Goal: Obtain resource: Download file/media

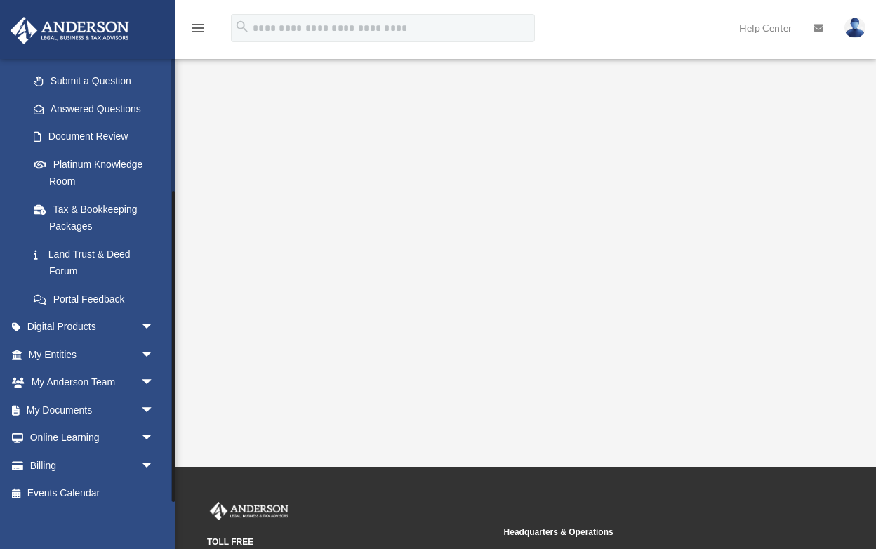
scroll to position [75, 0]
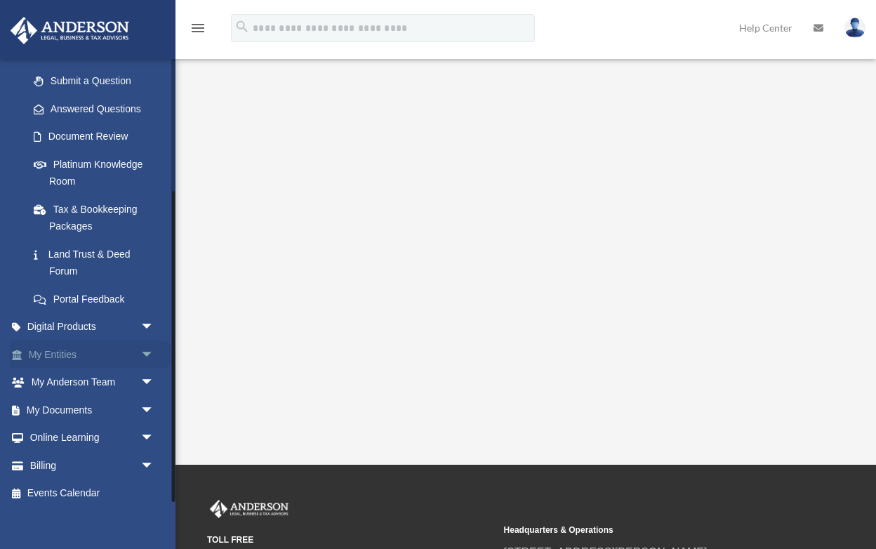
click at [145, 347] on span "arrow_drop_down" at bounding box center [154, 354] width 28 height 29
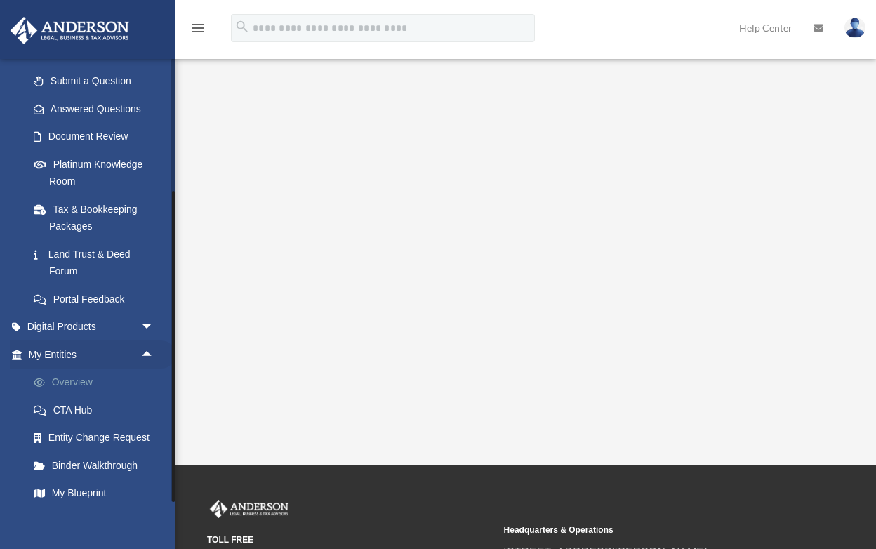
click at [114, 379] on link "Overview" at bounding box center [98, 383] width 156 height 28
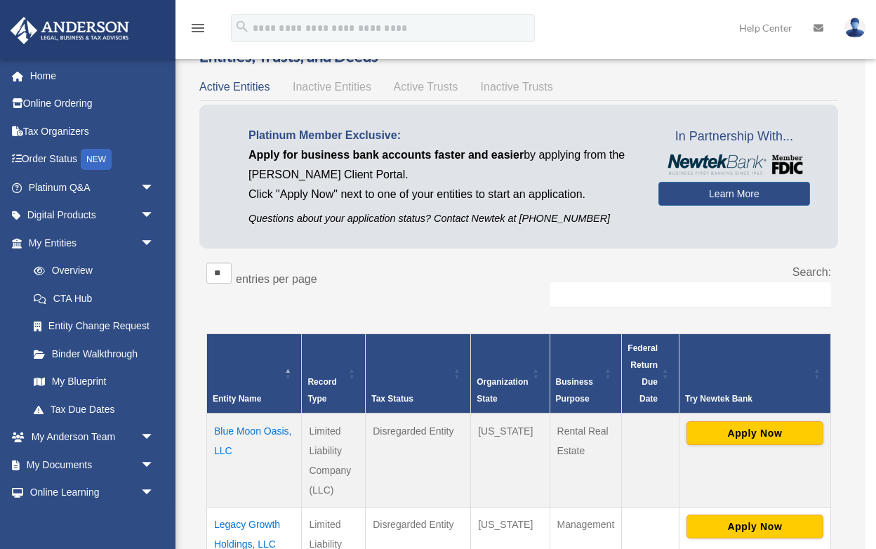
scroll to position [49, 0]
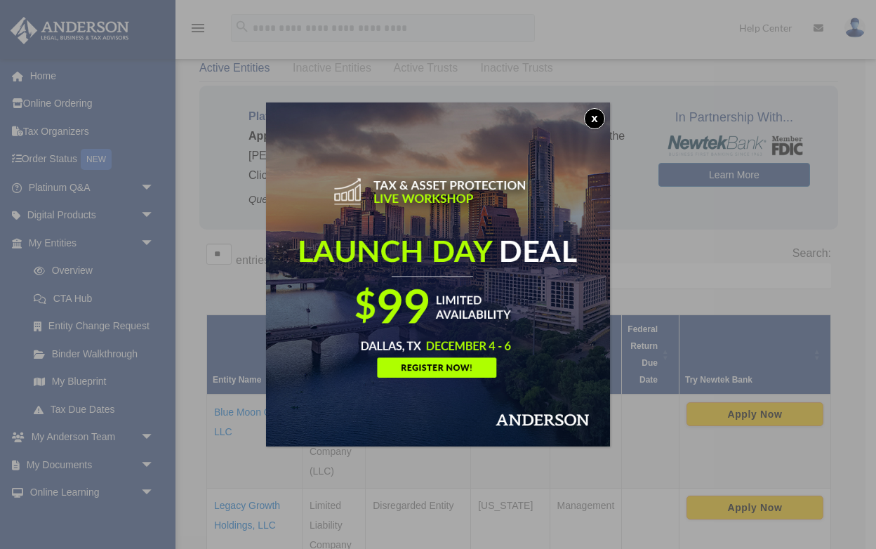
click at [595, 119] on button "x" at bounding box center [594, 118] width 21 height 21
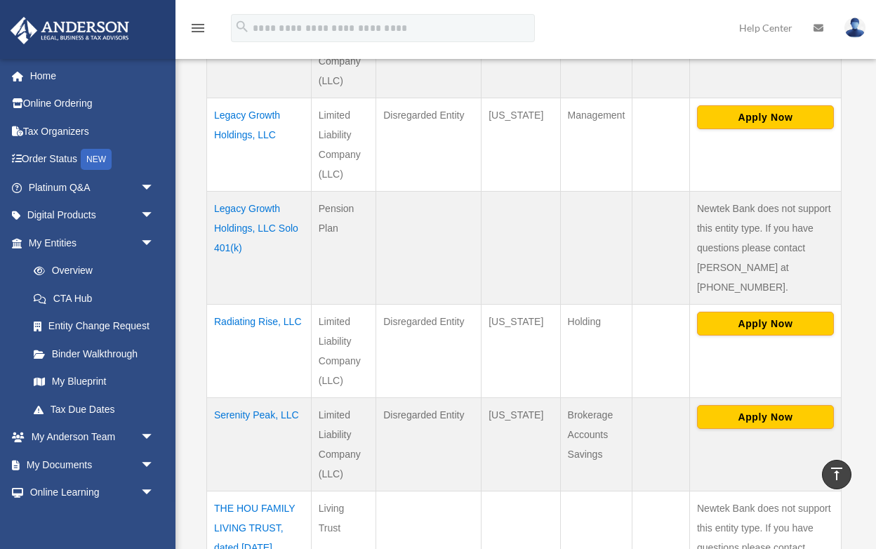
scroll to position [449, 0]
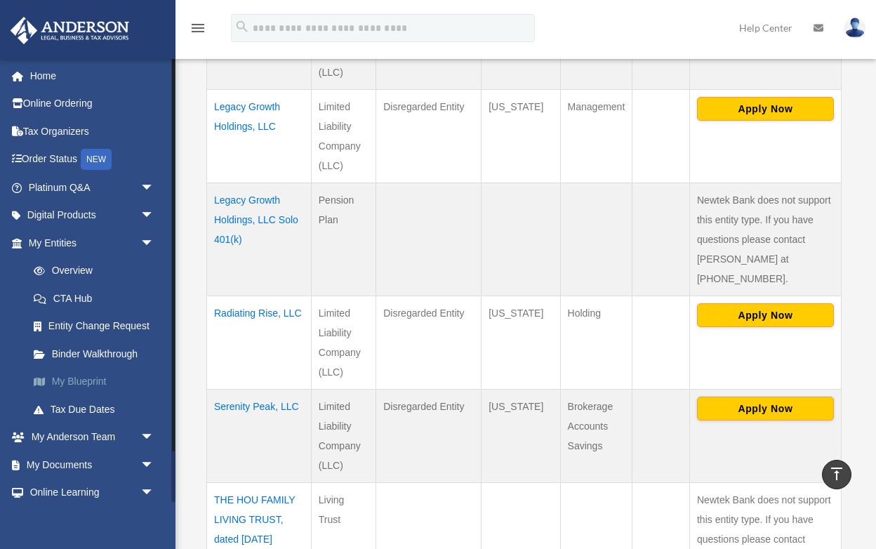
click at [96, 378] on link "My Blueprint" at bounding box center [98, 382] width 156 height 28
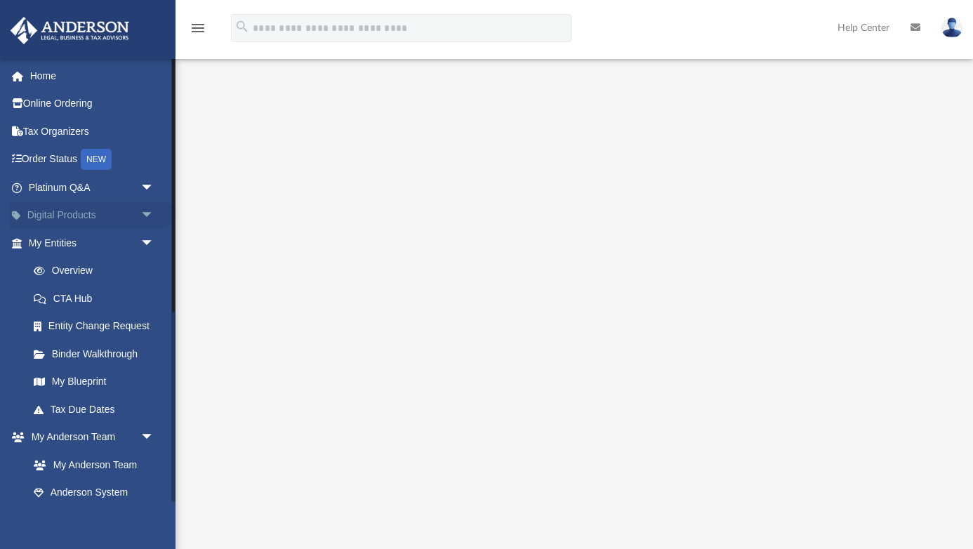
click at [147, 211] on span "arrow_drop_down" at bounding box center [154, 215] width 28 height 29
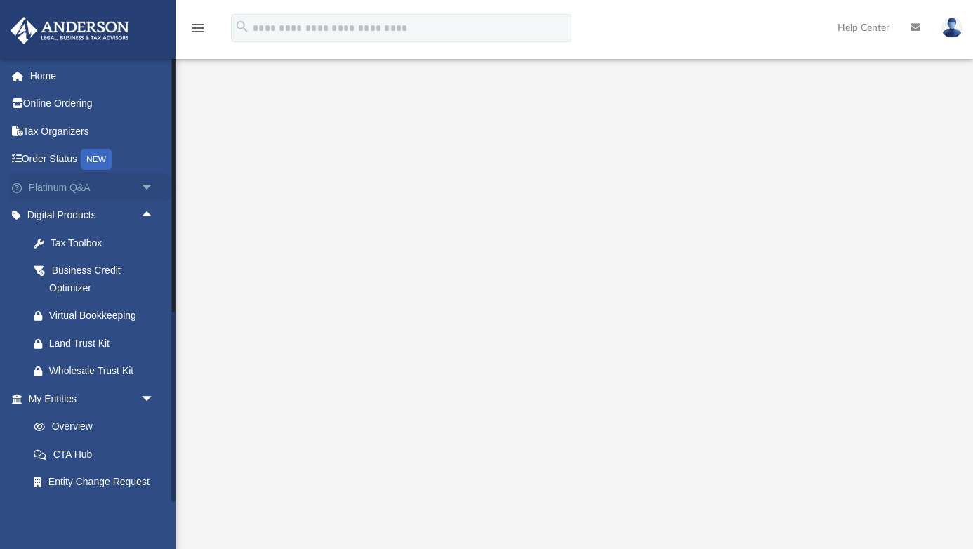
click at [152, 185] on span "arrow_drop_down" at bounding box center [154, 187] width 28 height 29
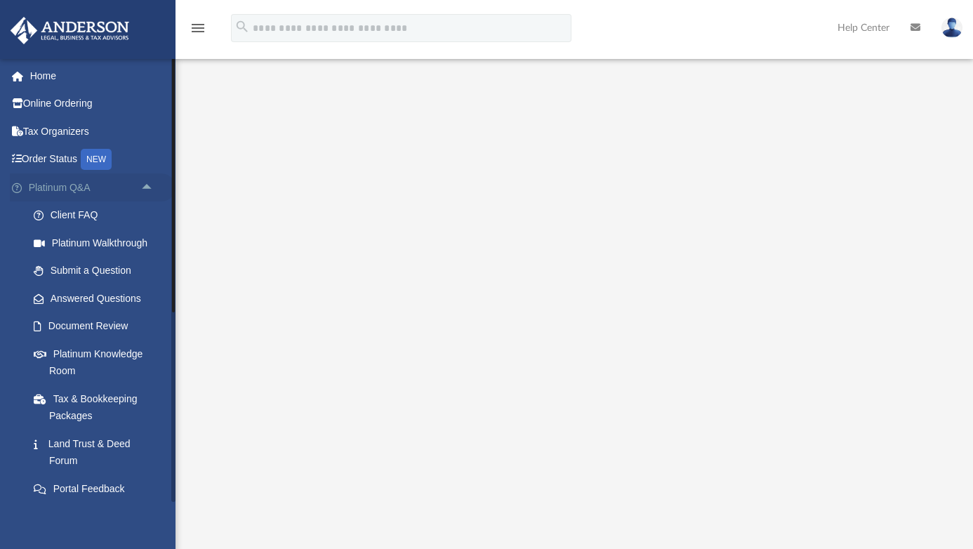
click at [36, 182] on link "Platinum Q&A arrow_drop_up" at bounding box center [93, 187] width 166 height 28
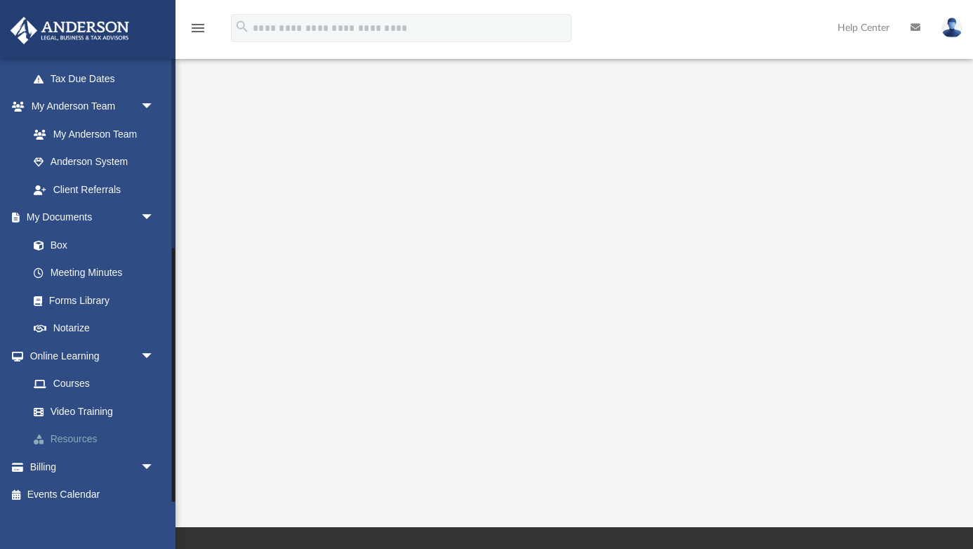
scroll to position [157, 0]
click at [145, 456] on span "arrow_drop_down" at bounding box center [154, 467] width 28 height 29
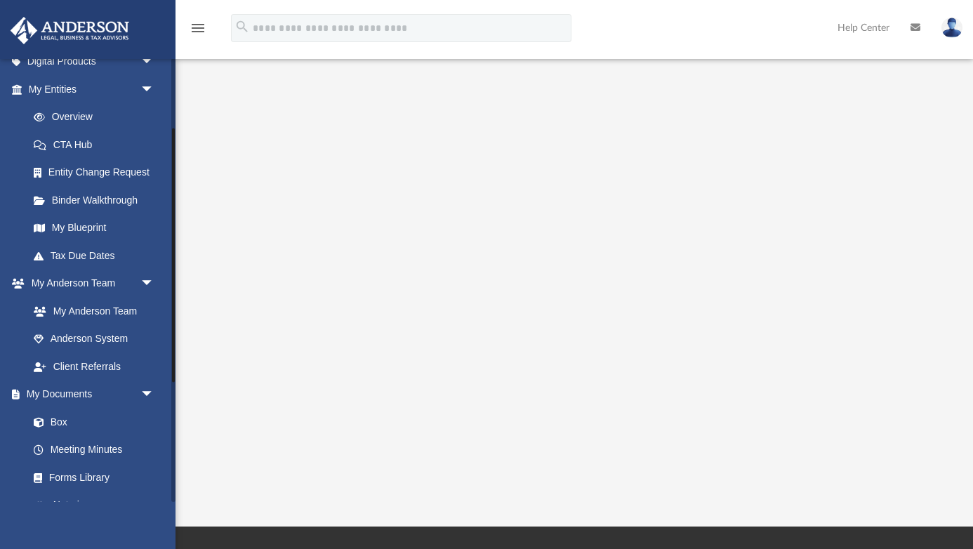
scroll to position [152, 0]
click at [60, 420] on link "Box" at bounding box center [98, 424] width 156 height 28
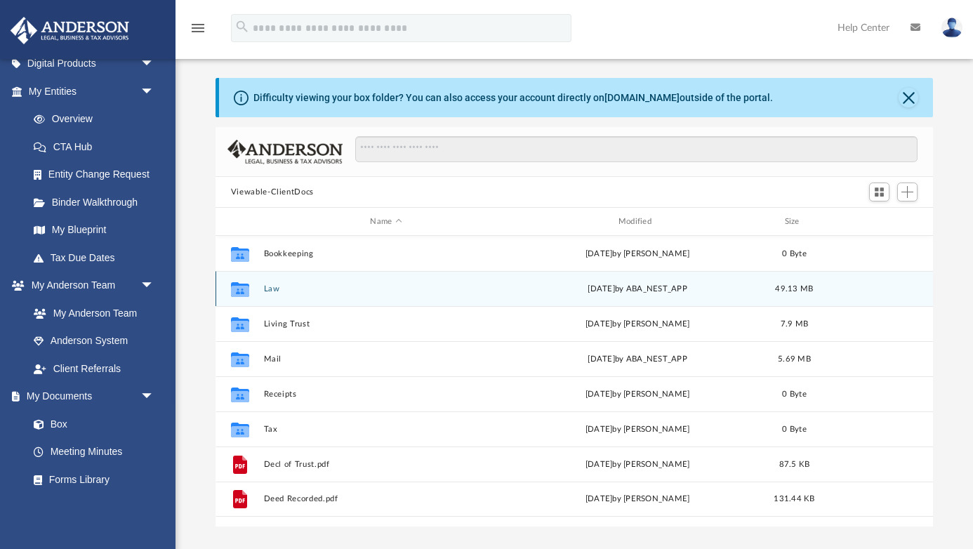
scroll to position [1, 0]
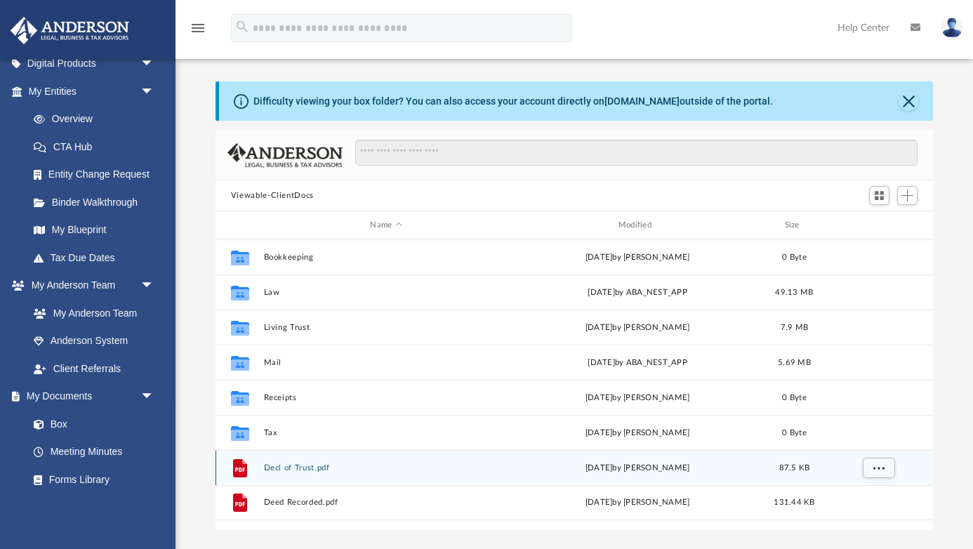
click at [285, 470] on button "Decl of Trust.pdf" at bounding box center [385, 467] width 245 height 9
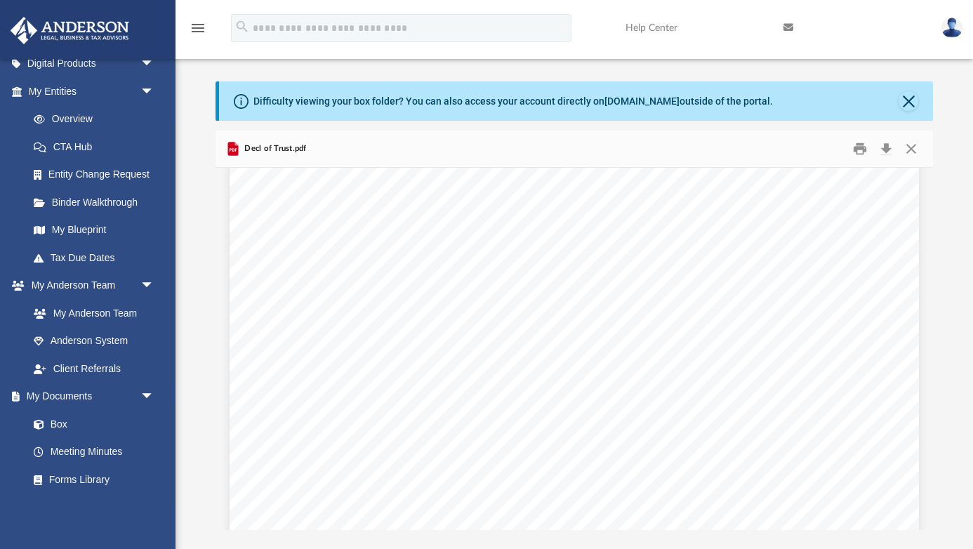
scroll to position [226, 0]
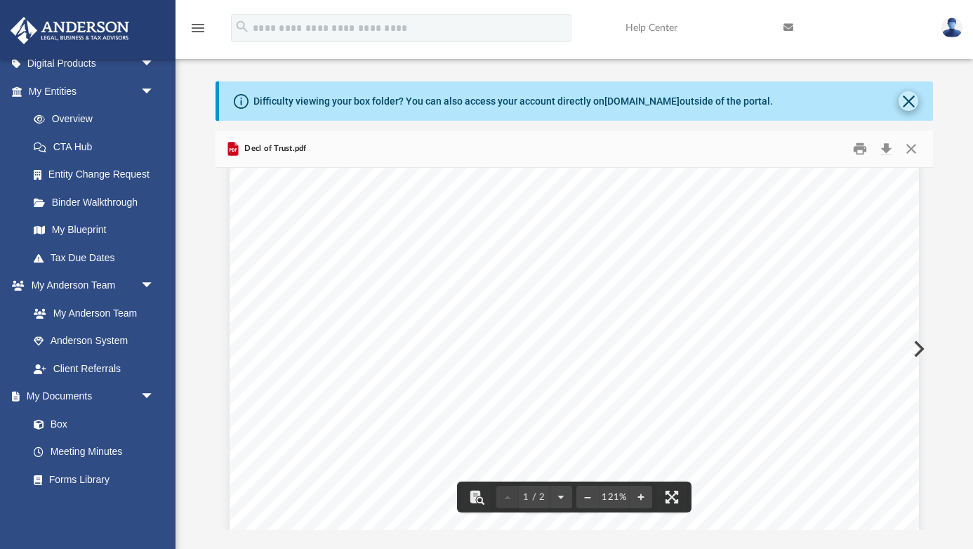
click at [915, 102] on button "Close" at bounding box center [909, 101] width 20 height 20
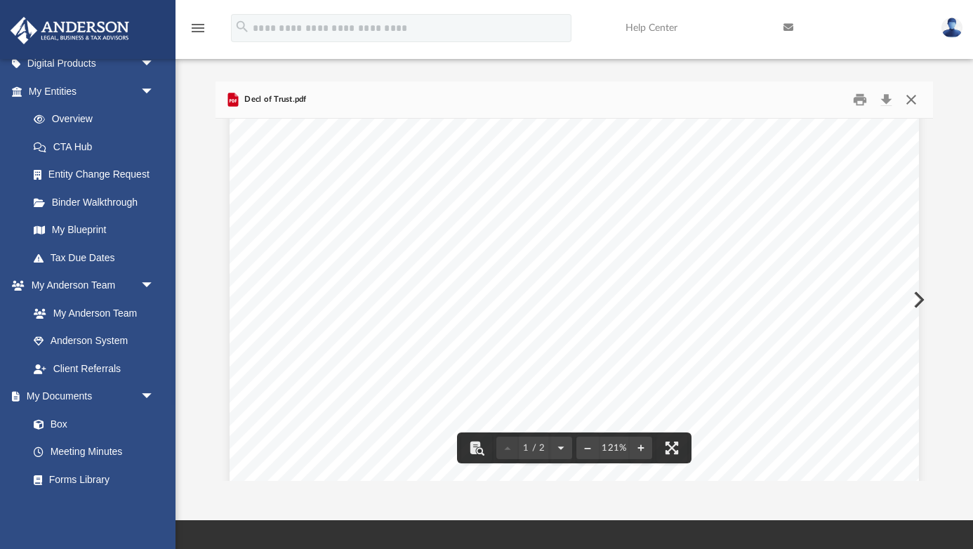
click at [916, 98] on button "Close" at bounding box center [911, 100] width 25 height 22
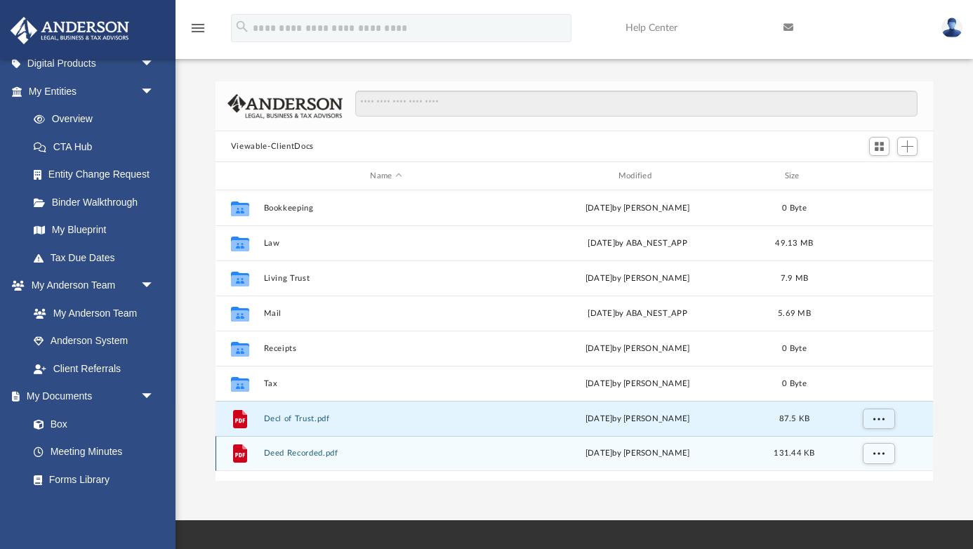
click at [298, 458] on div "File Deed Recorded.pdf Fri Jul 19 2024 by William Hou 131.44 KB" at bounding box center [574, 453] width 717 height 35
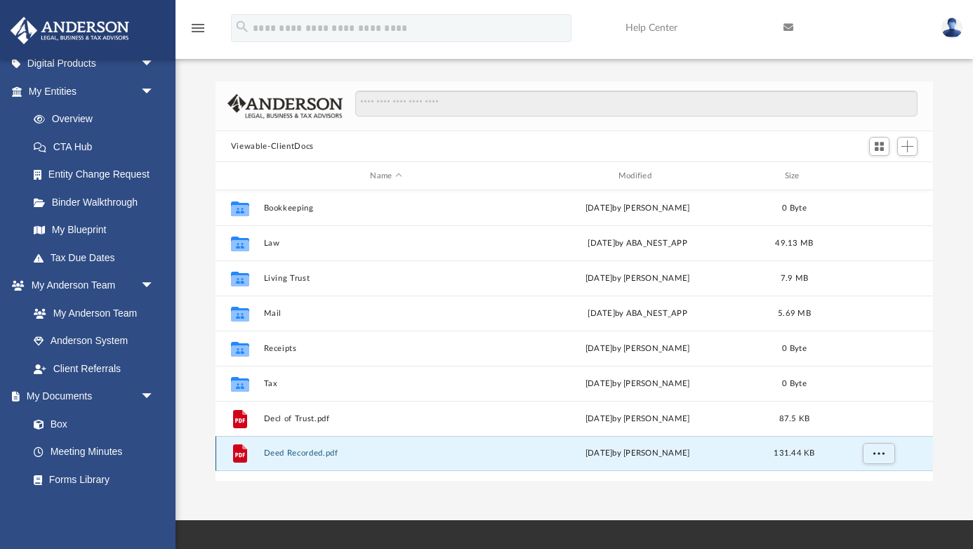
click at [299, 454] on button "Deed Recorded.pdf" at bounding box center [385, 453] width 245 height 9
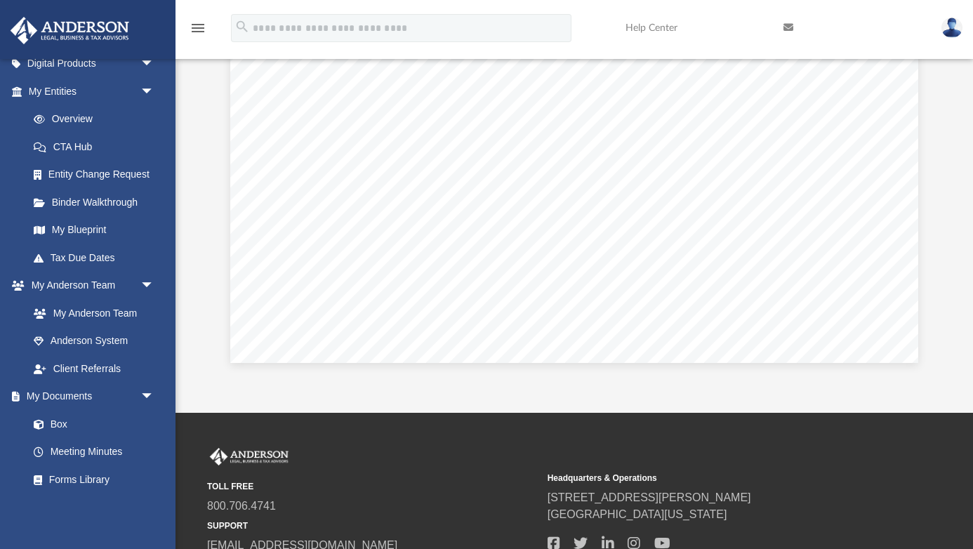
scroll to position [114, 0]
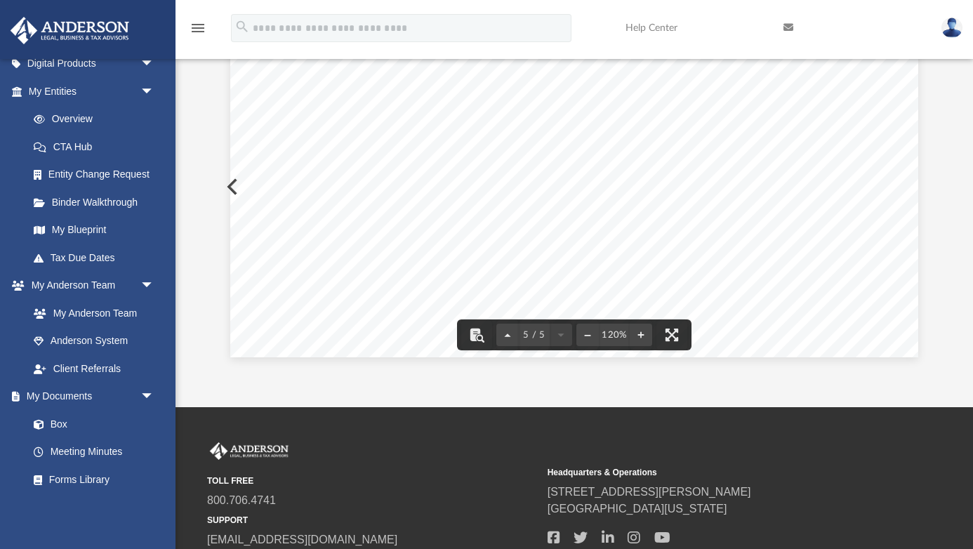
click at [227, 187] on button "Preview" at bounding box center [231, 186] width 31 height 39
click at [249, 147] on div "Page 1" at bounding box center [574, 464] width 689 height 896
click at [197, 28] on icon "menu" at bounding box center [198, 28] width 17 height 17
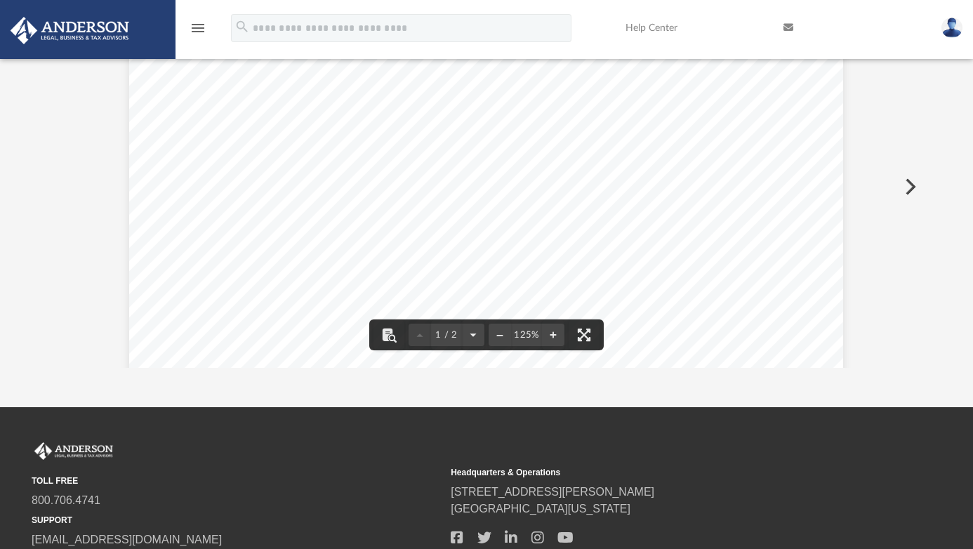
scroll to position [1, 1]
click at [204, 23] on icon "menu" at bounding box center [198, 28] width 17 height 17
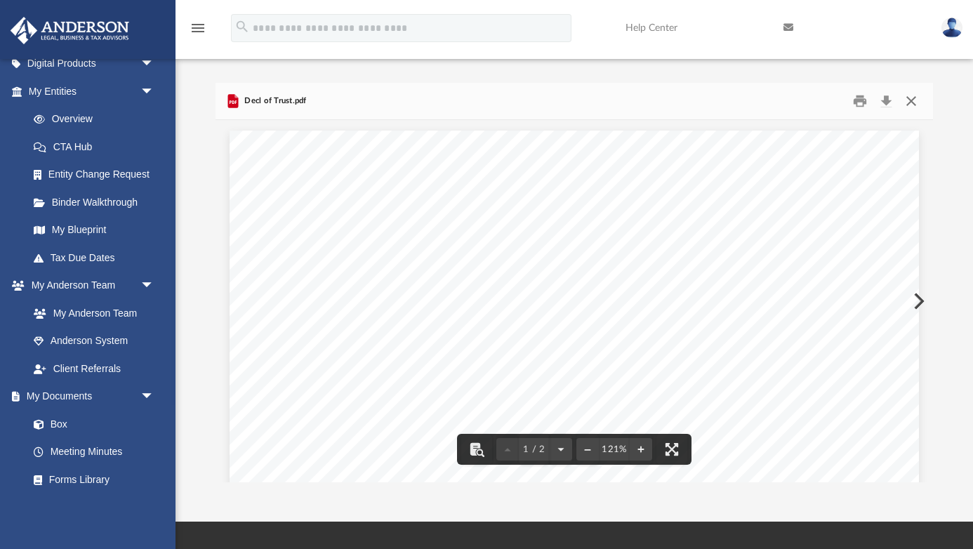
scroll to position [0, 0]
click at [910, 103] on button "Close" at bounding box center [911, 102] width 25 height 22
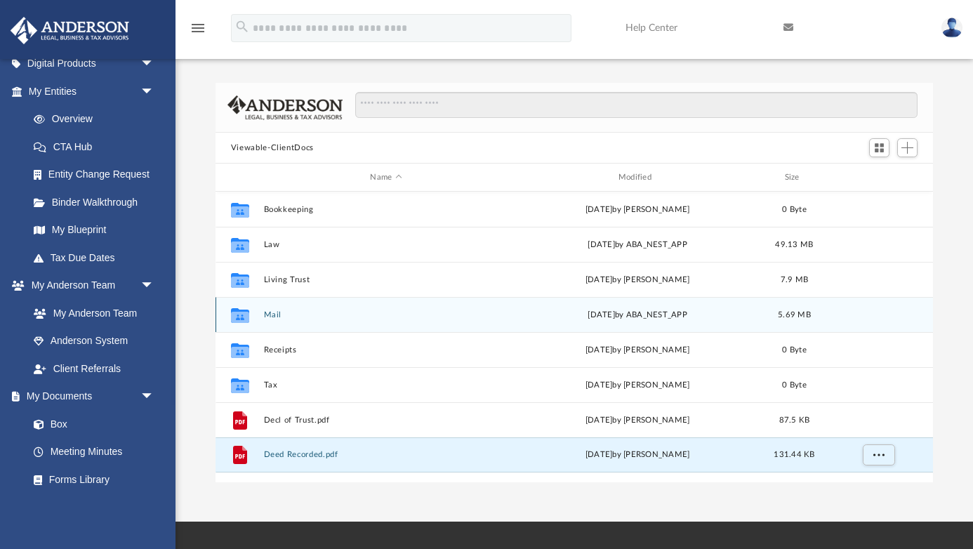
click at [273, 310] on button "Mail" at bounding box center [385, 314] width 245 height 9
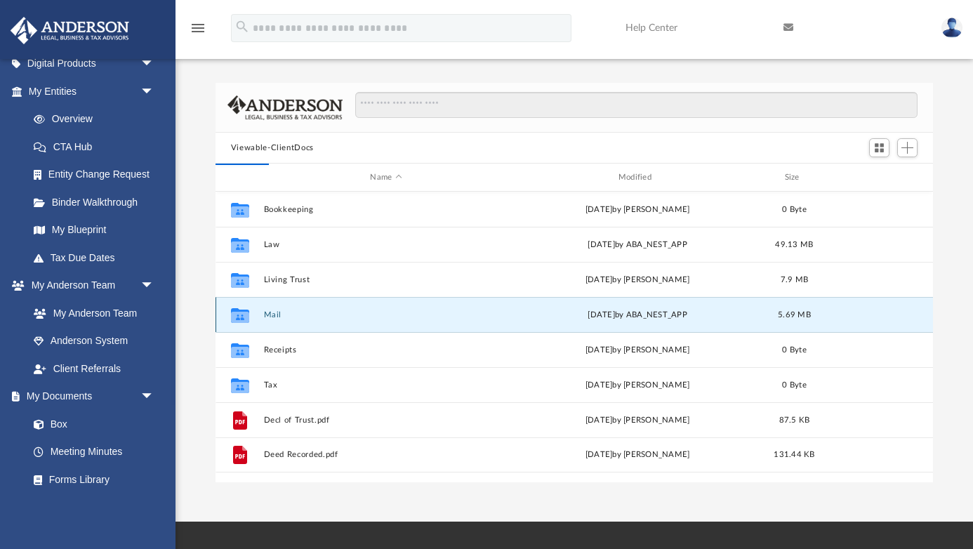
click at [273, 310] on button "Mail" at bounding box center [385, 314] width 245 height 9
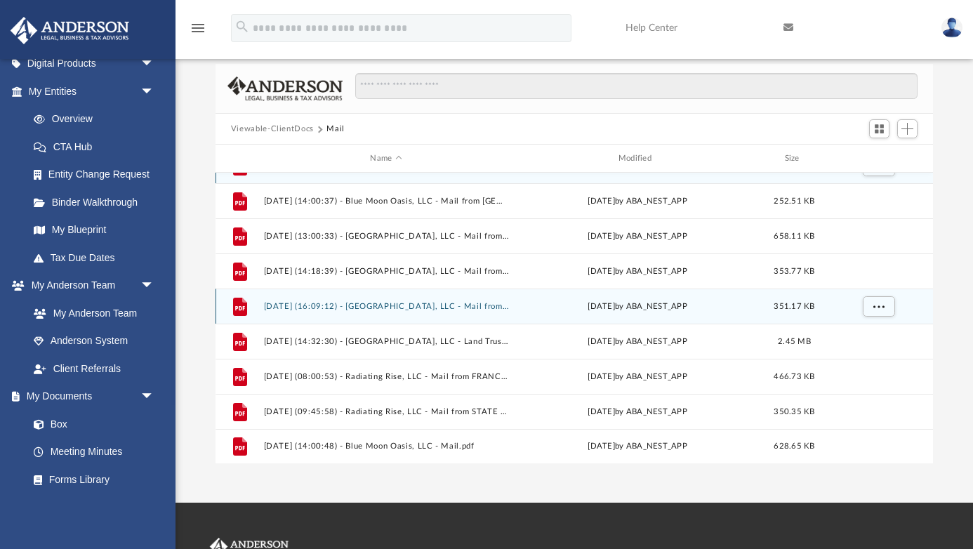
scroll to position [25, 0]
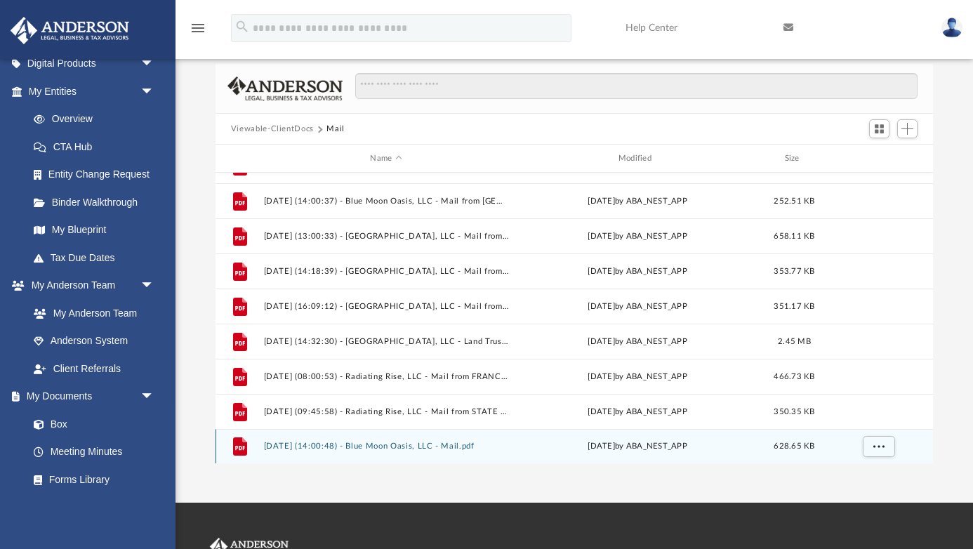
click at [382, 446] on button "[DATE] (14:00:48) - Blue Moon Oasis, LLC - Mail.pdf" at bounding box center [385, 446] width 245 height 9
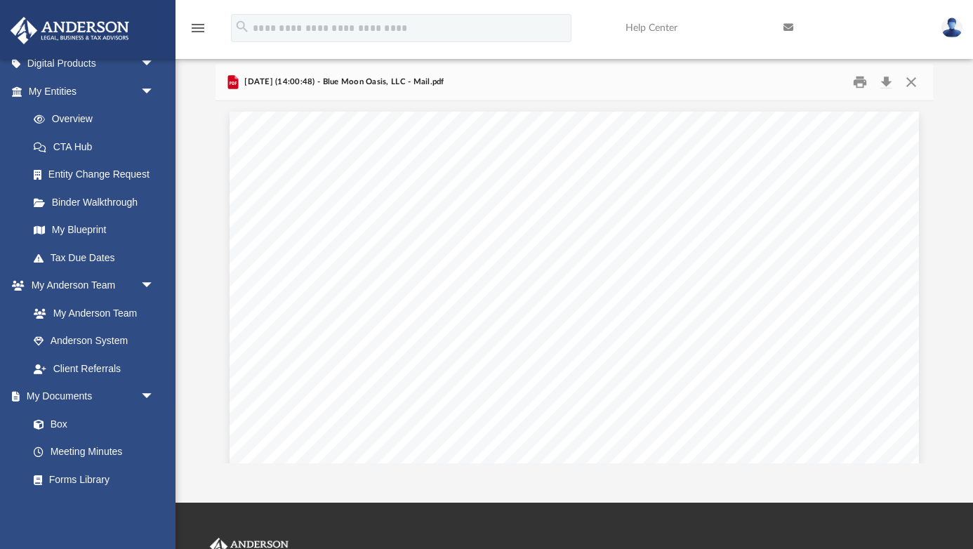
scroll to position [0, 0]
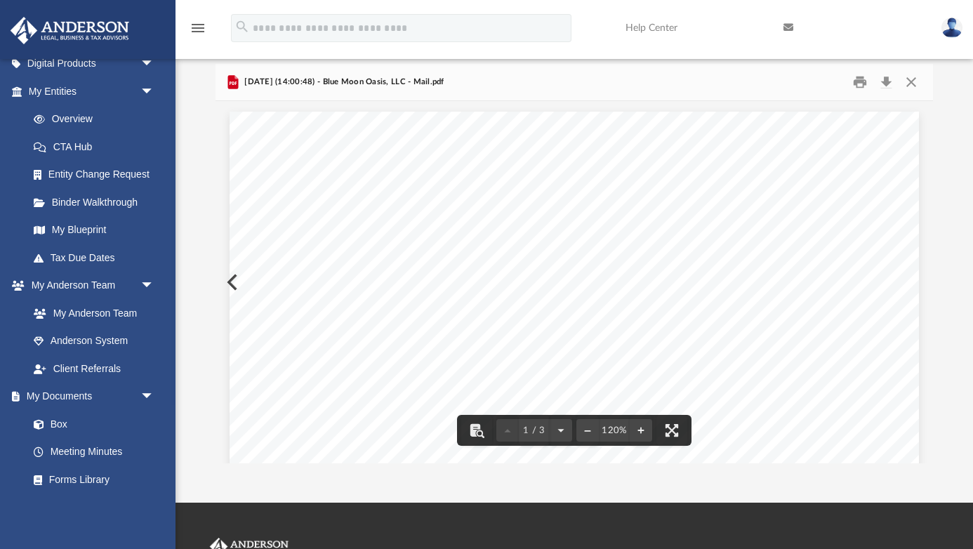
click at [200, 18] on div "menu" at bounding box center [198, 29] width 45 height 36
click at [200, 32] on icon "menu" at bounding box center [198, 28] width 17 height 17
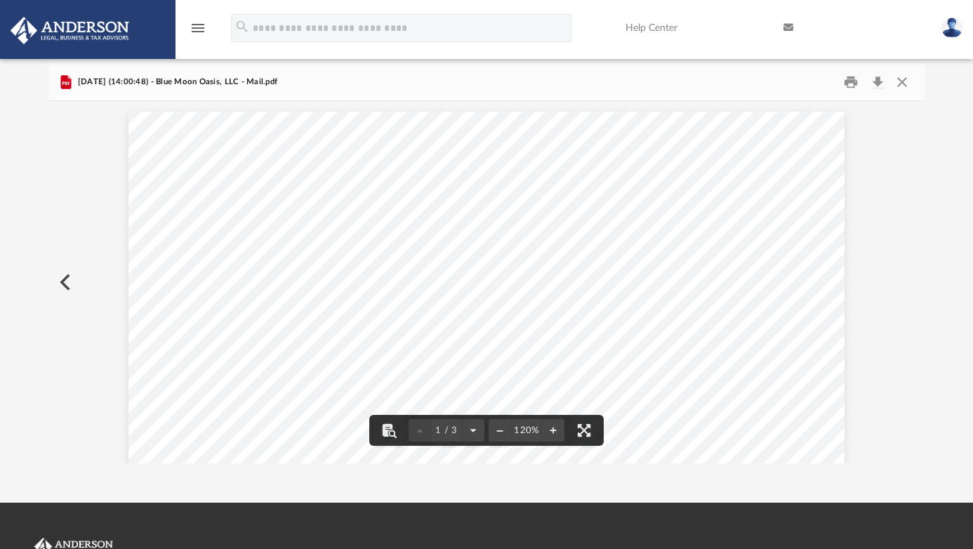
scroll to position [1, 1]
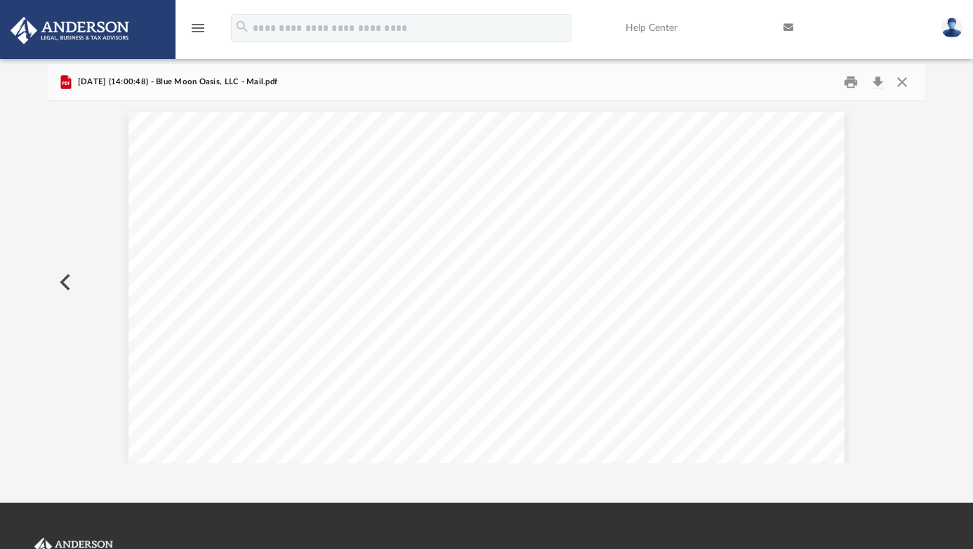
click at [200, 32] on icon "menu" at bounding box center [198, 28] width 17 height 17
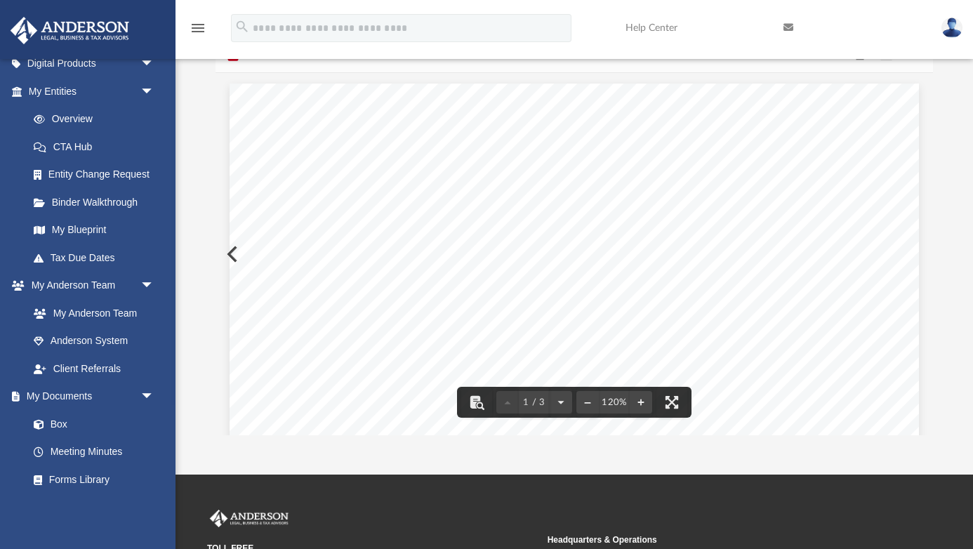
scroll to position [0, 0]
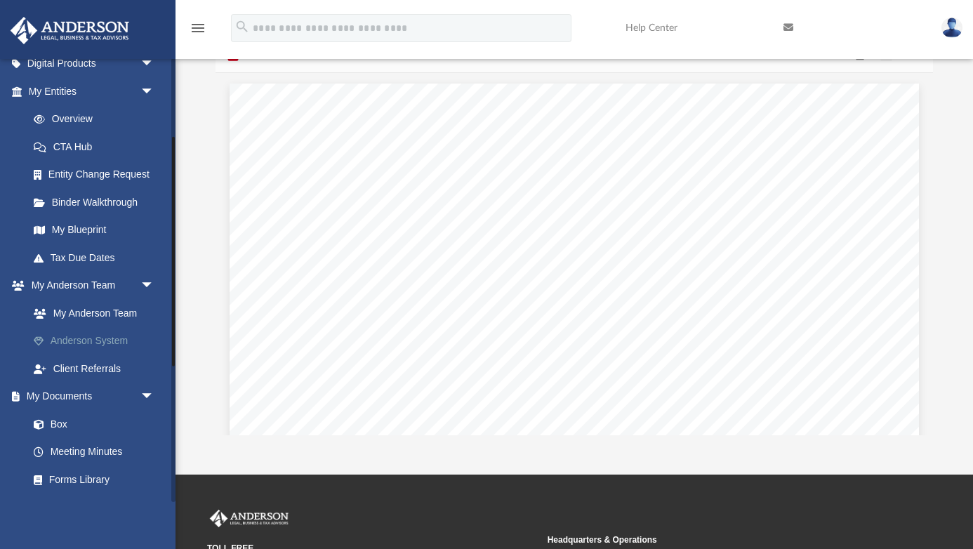
click at [82, 334] on link "Anderson System" at bounding box center [98, 341] width 156 height 28
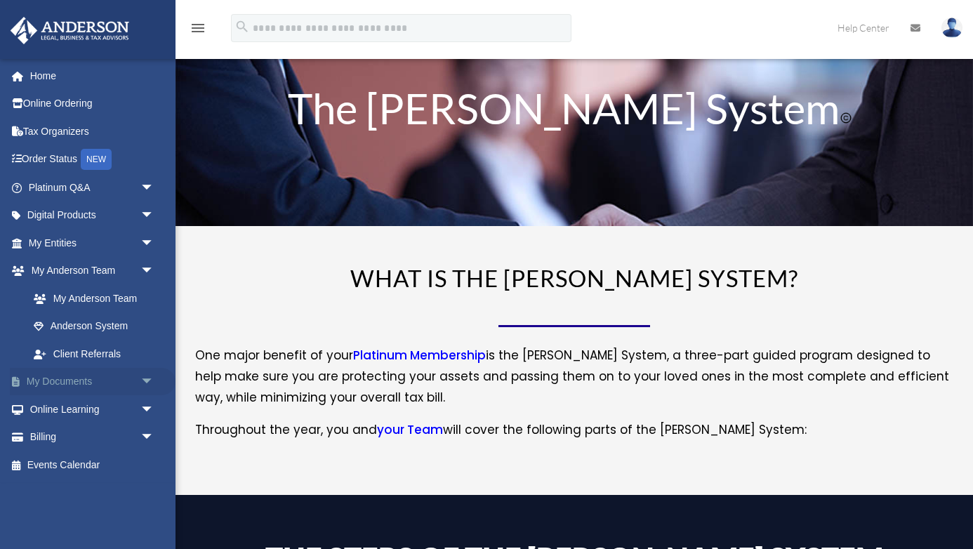
click at [145, 378] on span "arrow_drop_down" at bounding box center [154, 382] width 28 height 29
click at [91, 411] on link "Box" at bounding box center [98, 409] width 156 height 28
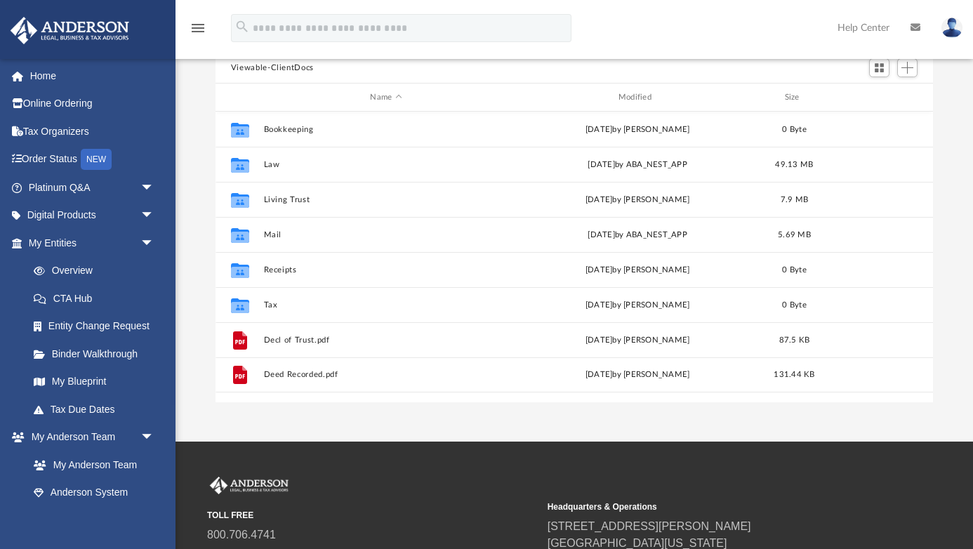
scroll to position [122, 0]
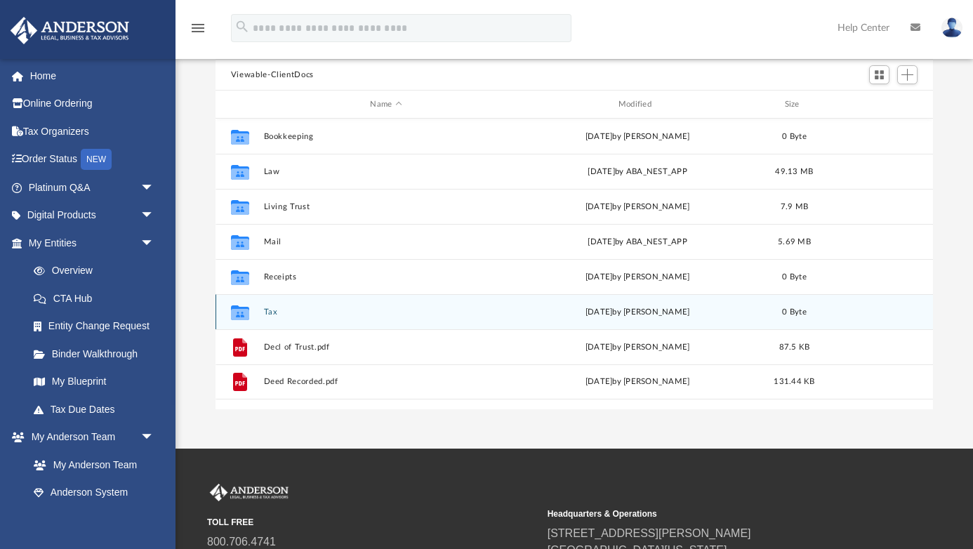
click at [269, 310] on button "Tax" at bounding box center [385, 311] width 245 height 9
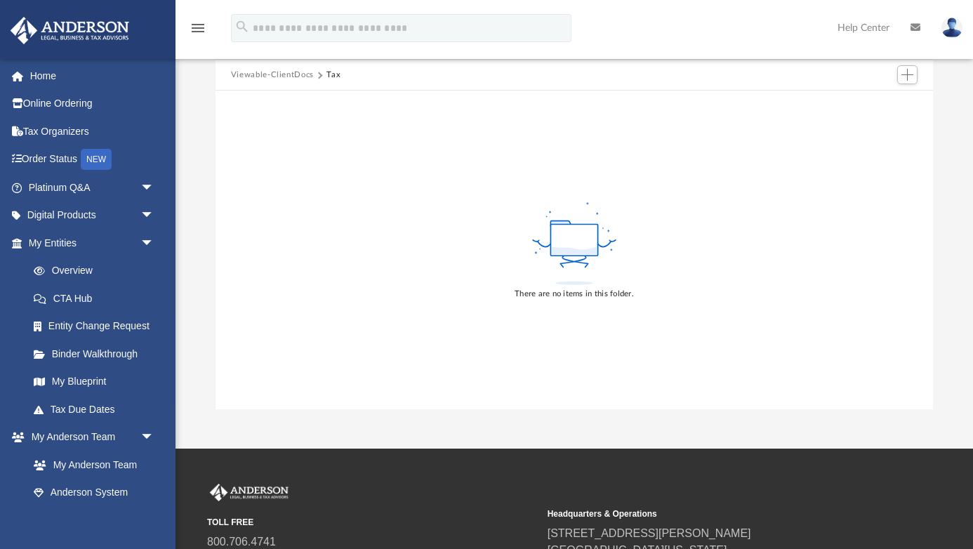
click at [277, 75] on button "Viewable-ClientDocs" at bounding box center [272, 75] width 83 height 13
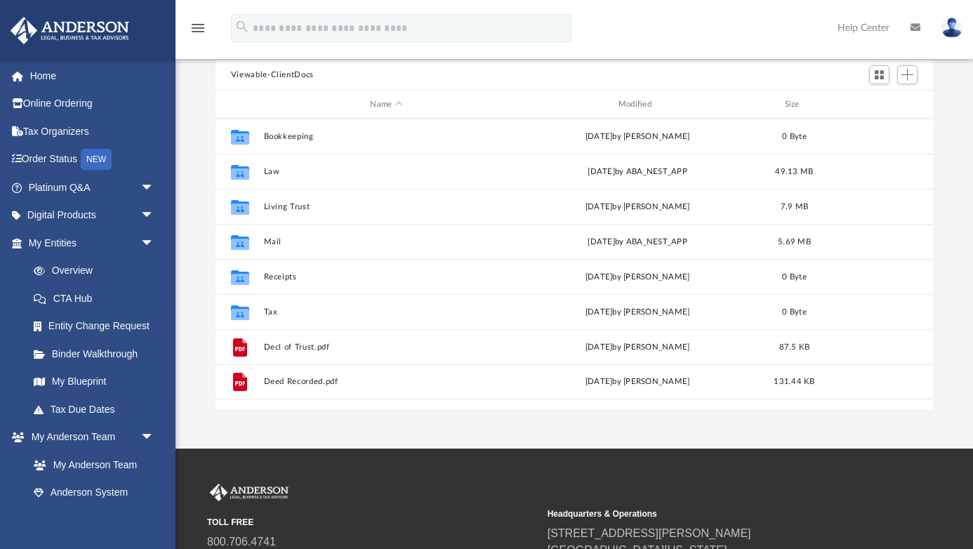
scroll to position [319, 718]
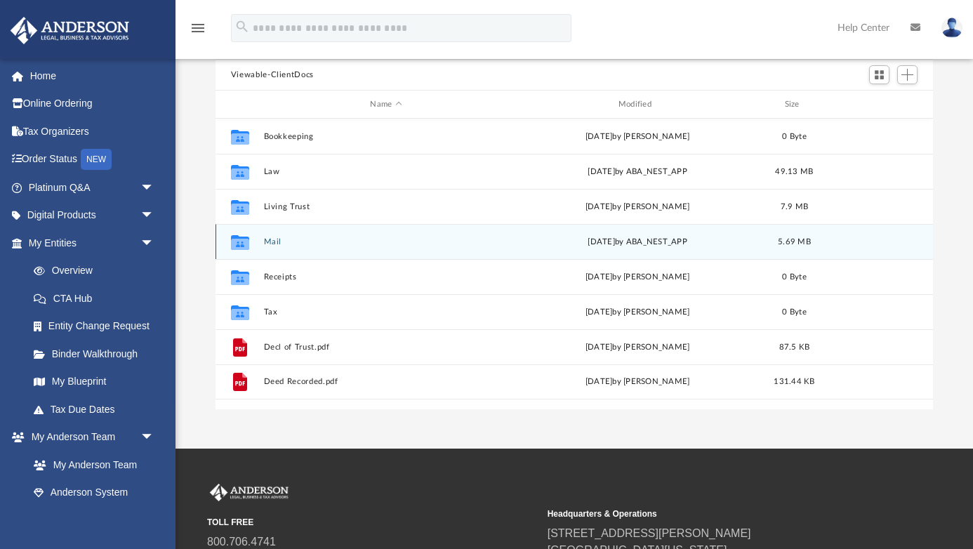
click at [276, 244] on button "Mail" at bounding box center [385, 241] width 245 height 9
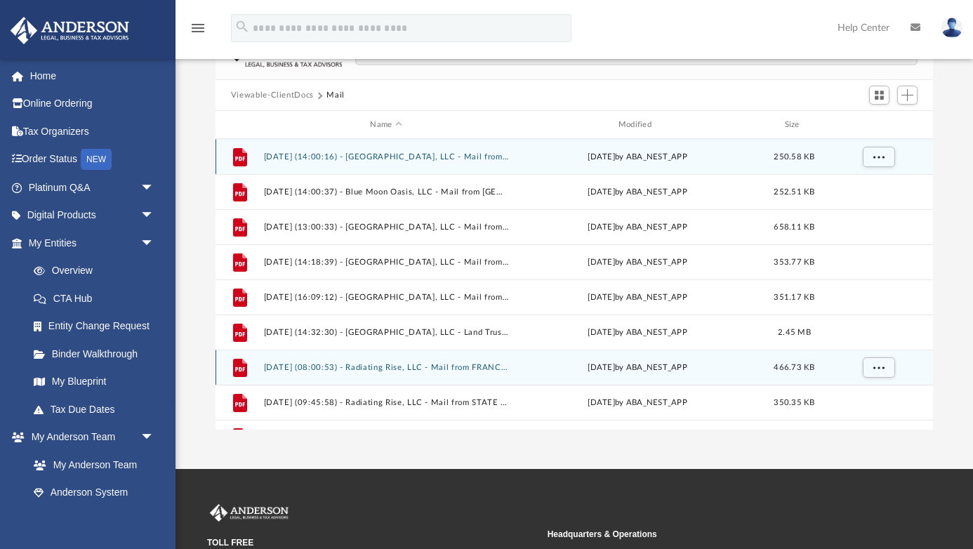
scroll to position [96, 0]
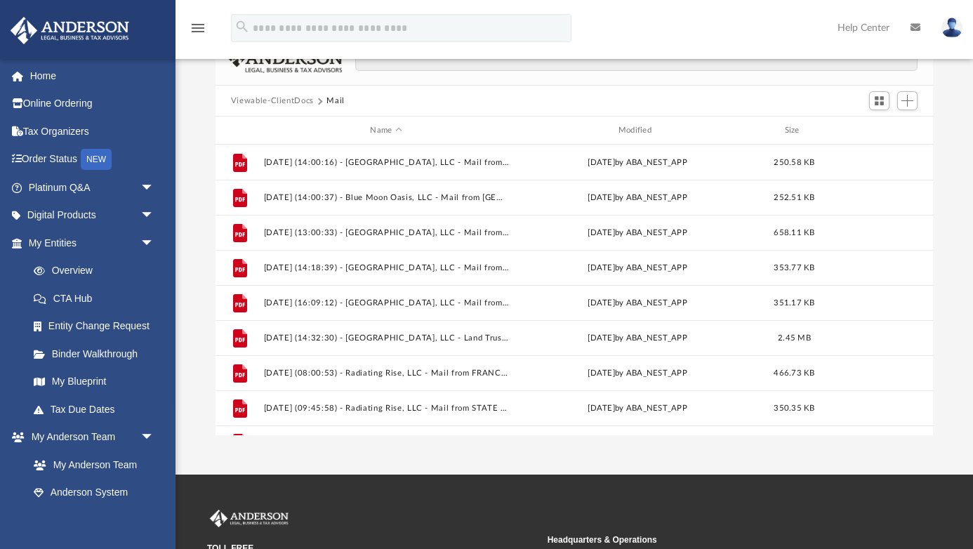
click at [248, 105] on button "Viewable-ClientDocs" at bounding box center [272, 101] width 83 height 13
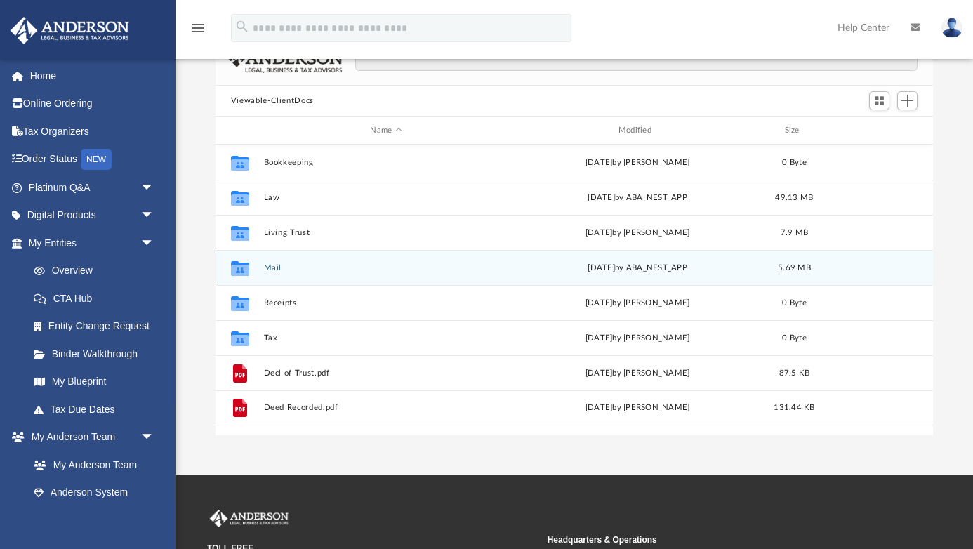
click at [272, 270] on button "Mail" at bounding box center [385, 267] width 245 height 9
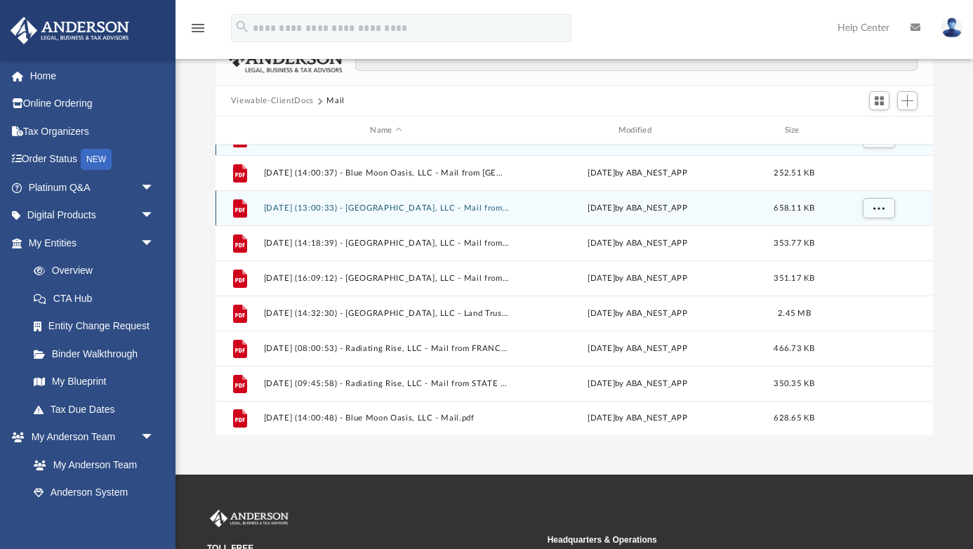
scroll to position [25, 0]
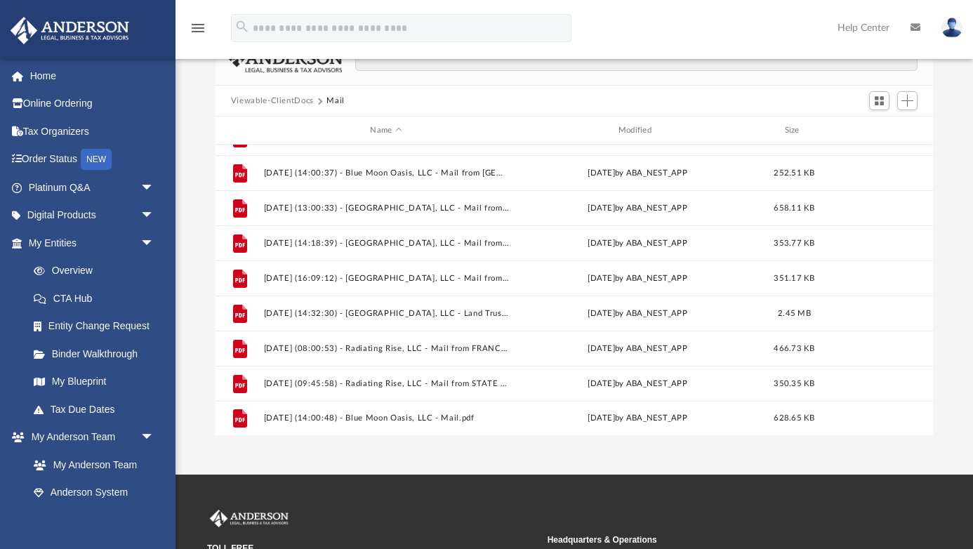
click at [236, 100] on button "Viewable-ClientDocs" at bounding box center [272, 101] width 83 height 13
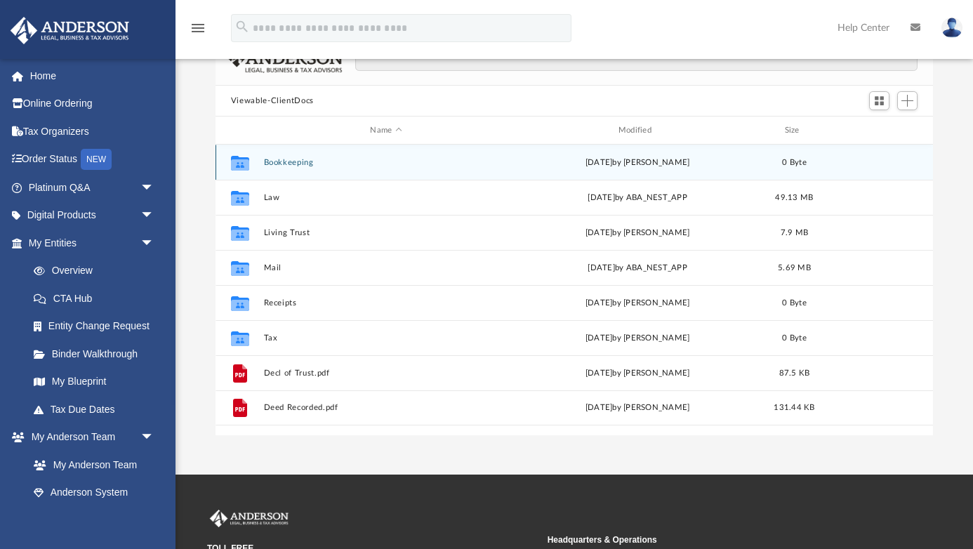
scroll to position [0, 0]
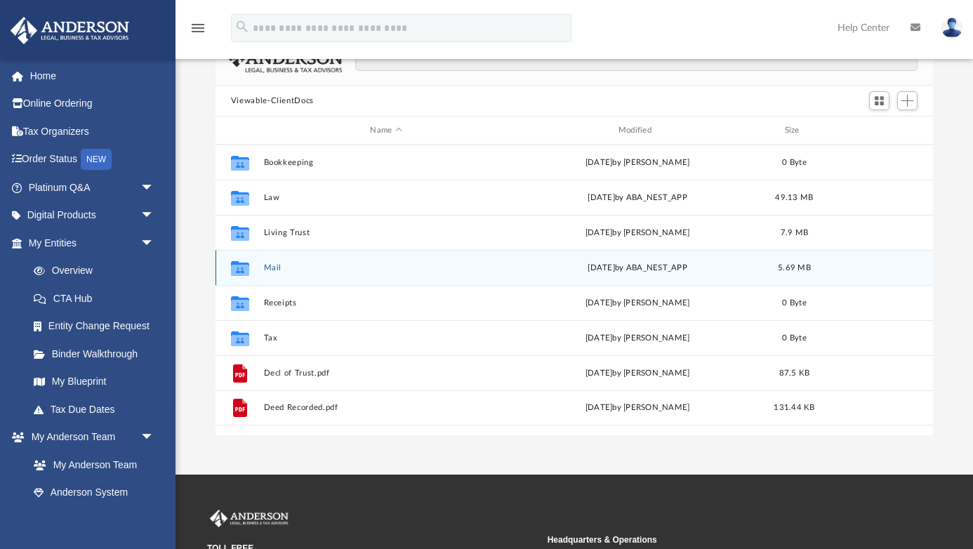
click at [272, 272] on div "Collaborated Folder Mail [DATE] by ABA_NEST_APP 5.69 MB" at bounding box center [574, 267] width 717 height 35
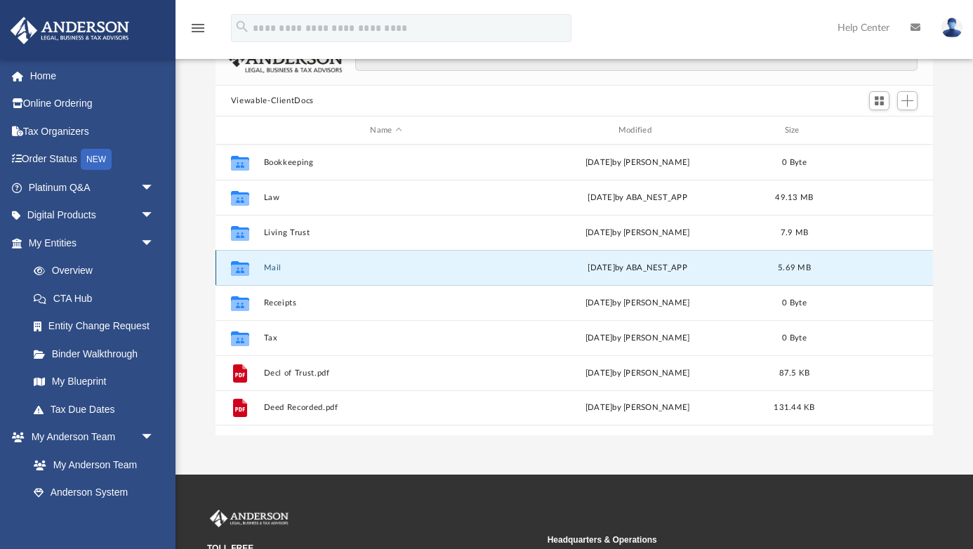
click at [272, 268] on button "Mail" at bounding box center [385, 267] width 245 height 9
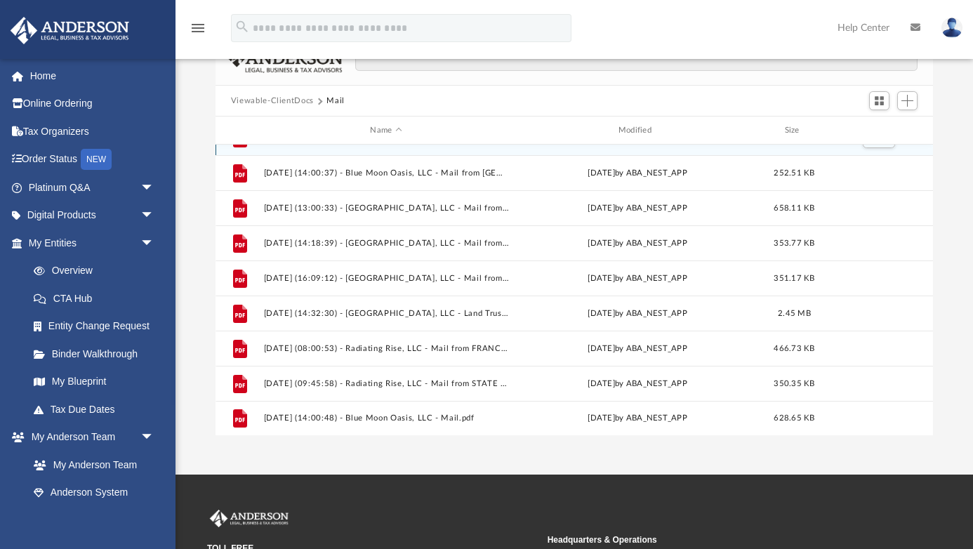
scroll to position [25, 0]
drag, startPoint x: 647, startPoint y: 8, endPoint x: 482, endPoint y: 6, distance: 164.3
click at [482, 6] on div "menu search Site Menu add houwil@gmail.com My Profile Reset Password Logout Hel…" at bounding box center [486, 29] width 973 height 58
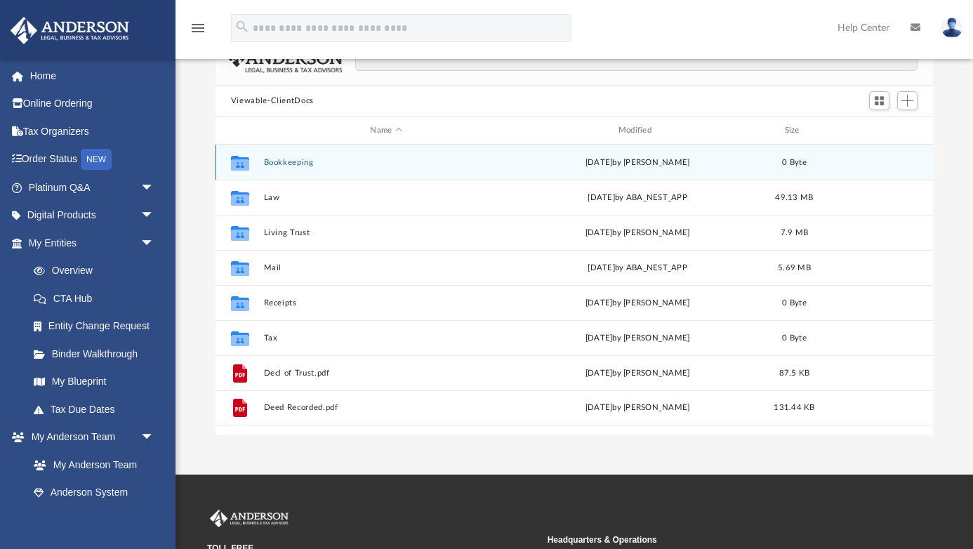
scroll to position [319, 718]
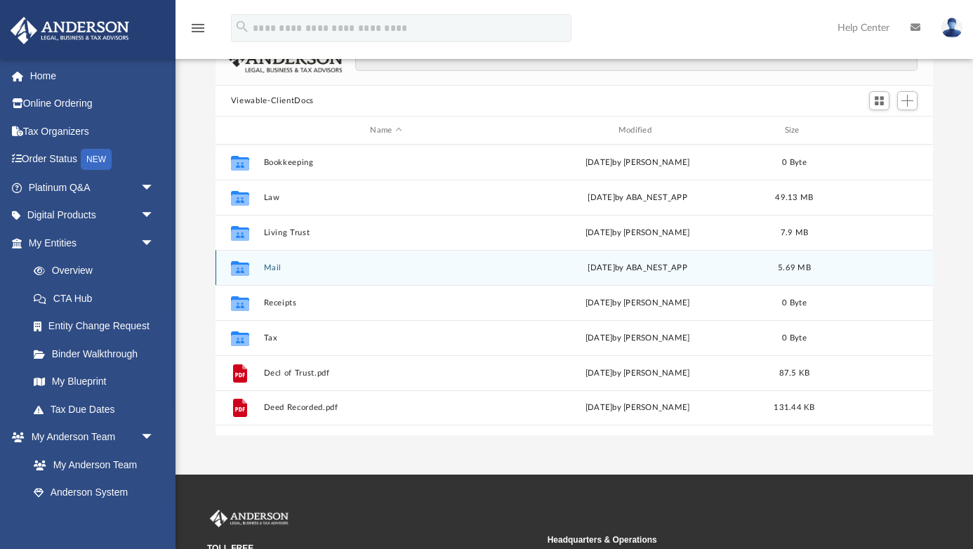
click at [277, 272] on div "Collaborated Folder Mail [DATE] by ABA_NEST_APP 5.69 MB" at bounding box center [574, 267] width 717 height 35
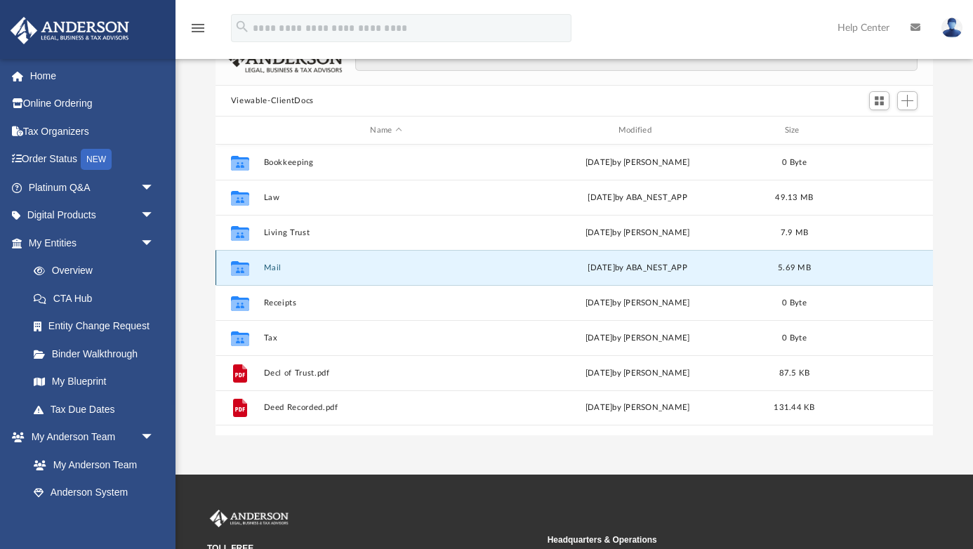
click at [274, 268] on button "Mail" at bounding box center [385, 267] width 245 height 9
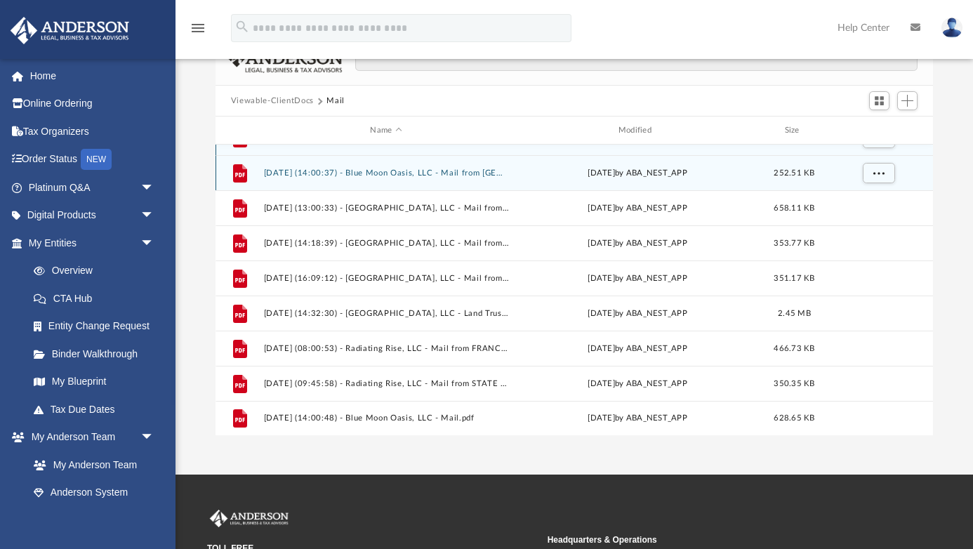
scroll to position [25, 0]
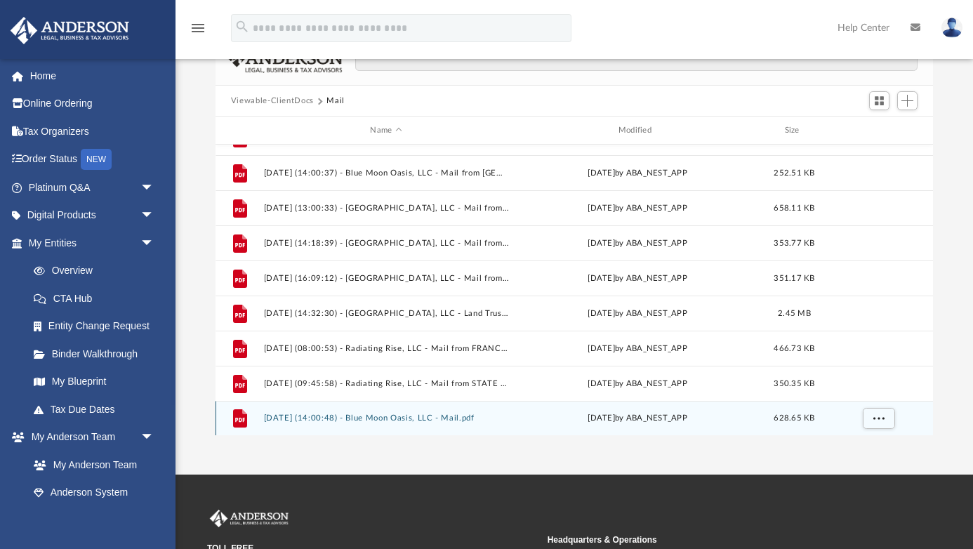
click at [376, 417] on button "[DATE] (14:00:48) - Blue Moon Oasis, LLC - Mail.pdf" at bounding box center [385, 417] width 245 height 9
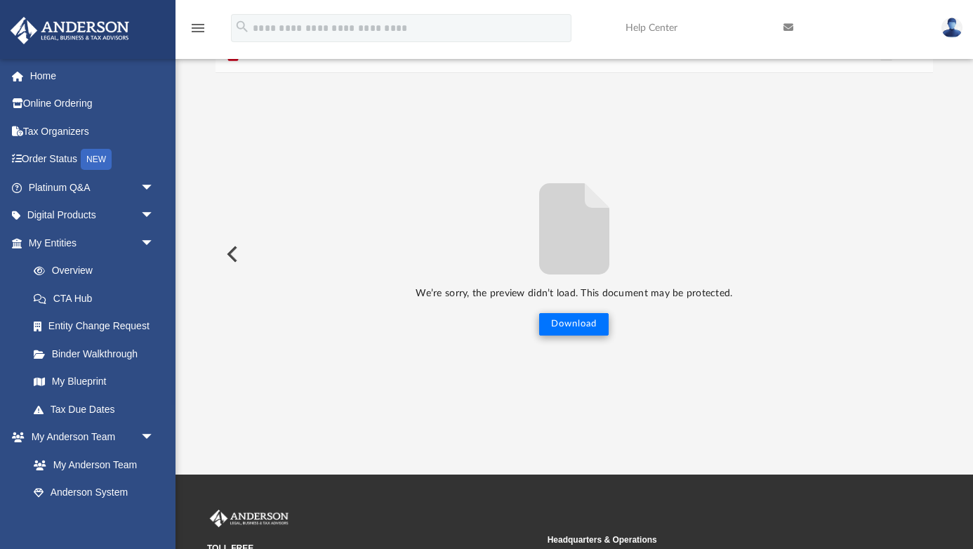
click at [583, 328] on button "Download" at bounding box center [573, 324] width 69 height 22
click at [232, 249] on button "Preview" at bounding box center [231, 253] width 31 height 39
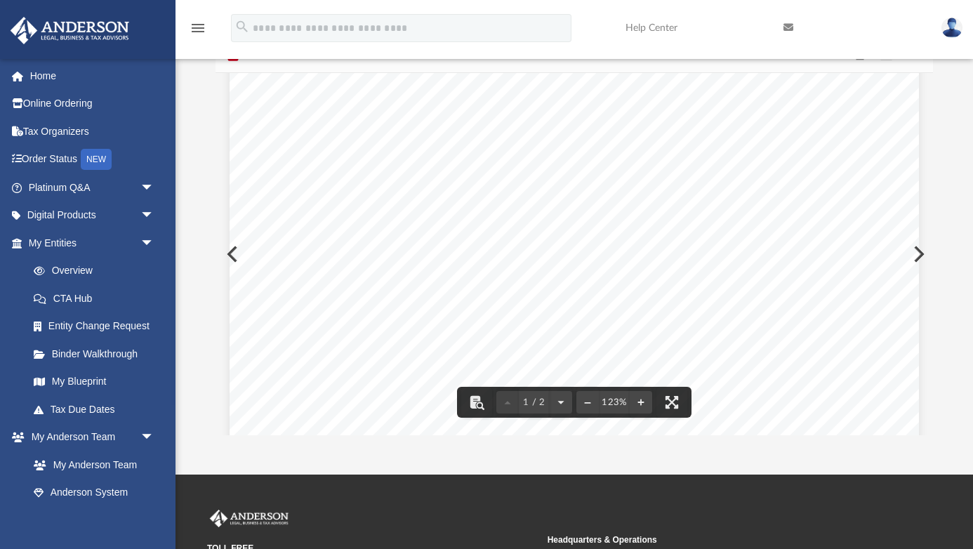
scroll to position [36, 0]
click at [230, 256] on div "Page 1" at bounding box center [574, 500] width 689 height 905
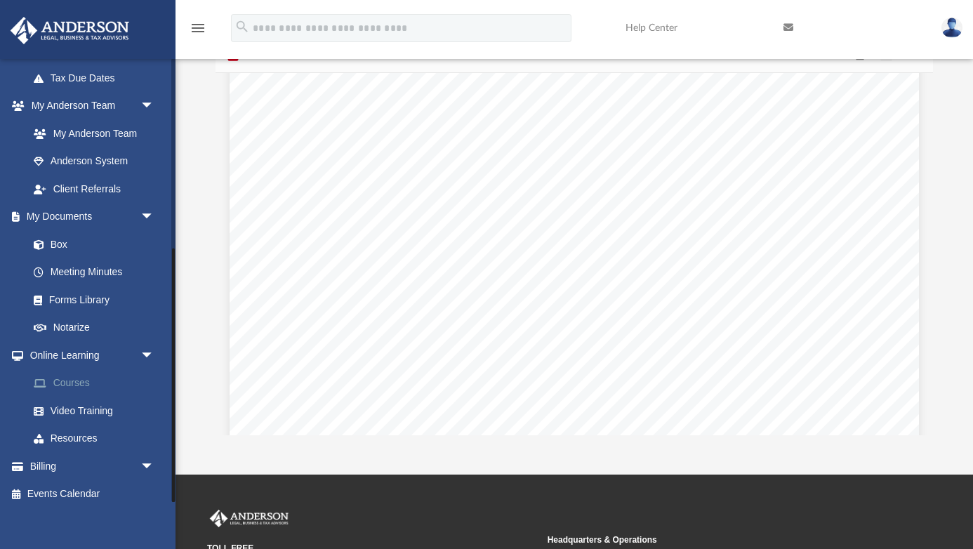
scroll to position [331, 0]
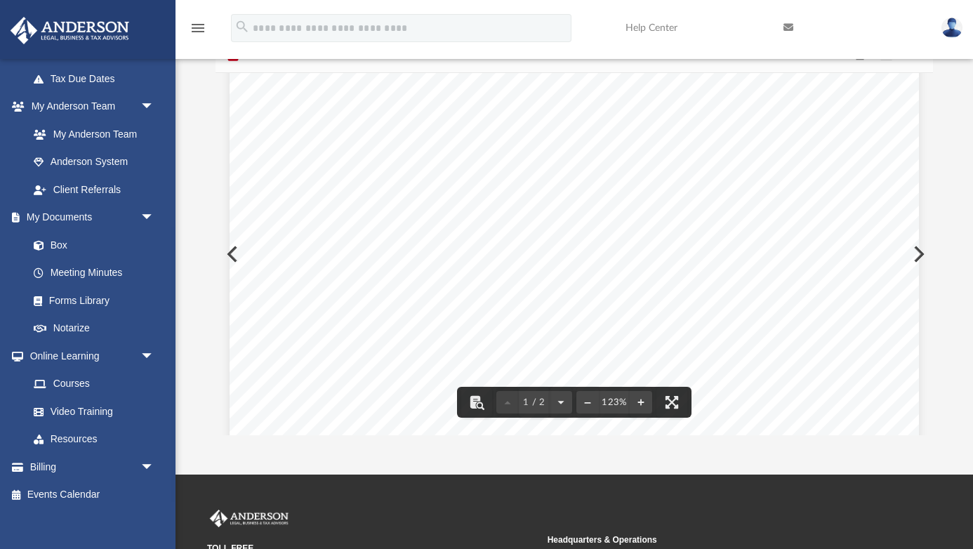
click at [323, 230] on div "Page 1" at bounding box center [574, 500] width 689 height 905
click at [230, 254] on div "Page 1" at bounding box center [574, 500] width 689 height 905
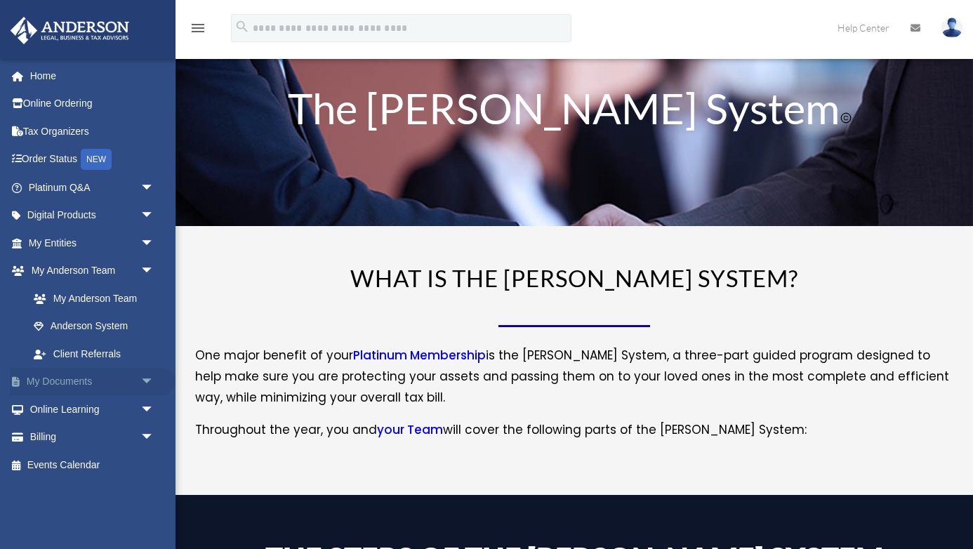
click at [79, 378] on link "My Documents arrow_drop_down" at bounding box center [93, 382] width 166 height 28
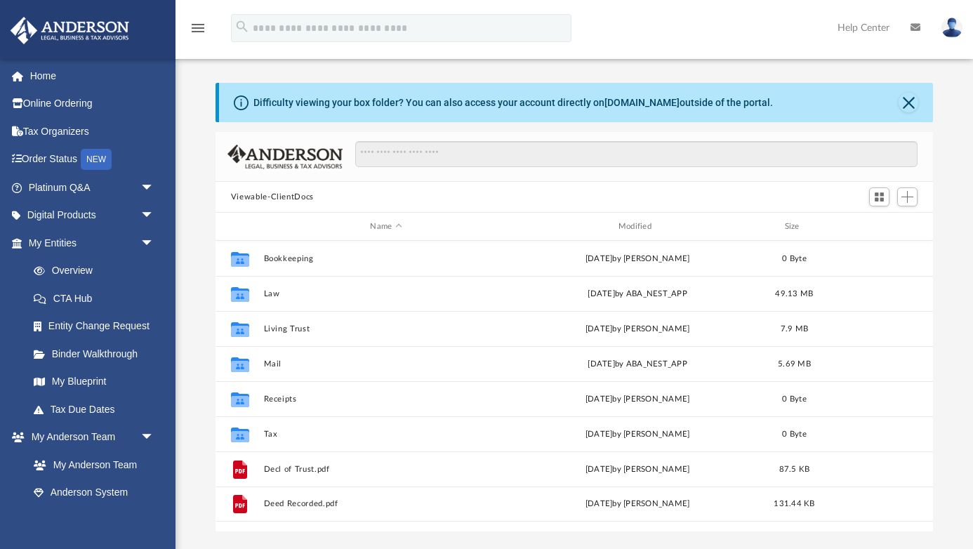
scroll to position [319, 718]
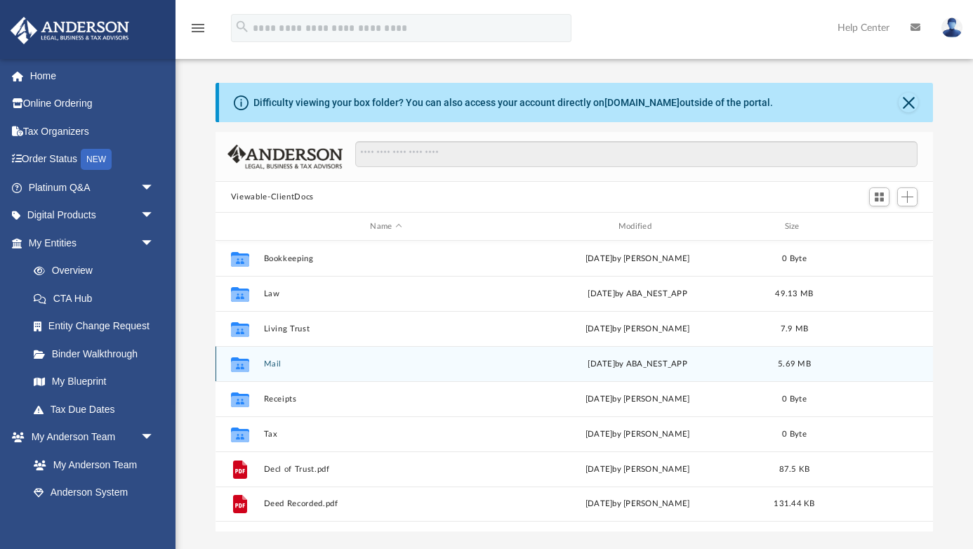
click at [270, 365] on button "Mail" at bounding box center [385, 363] width 245 height 9
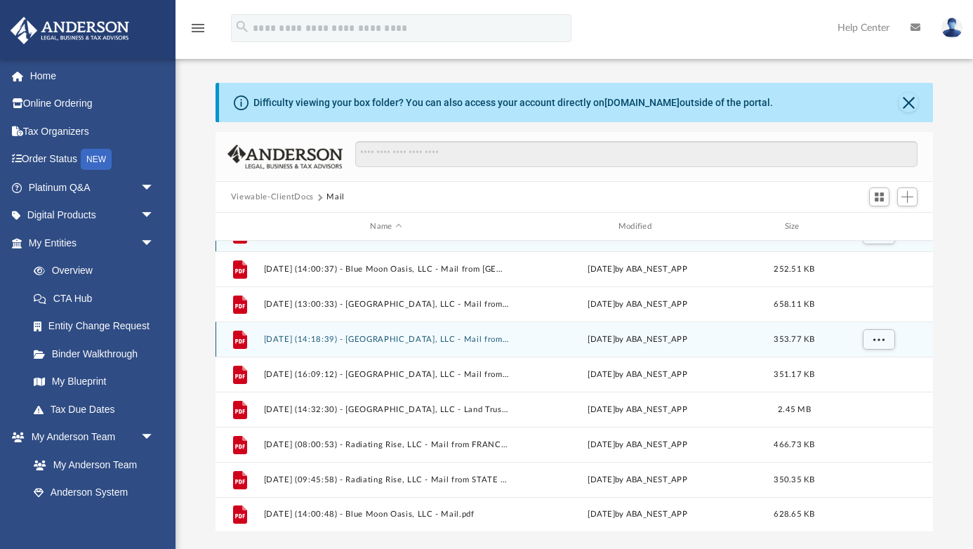
scroll to position [25, 0]
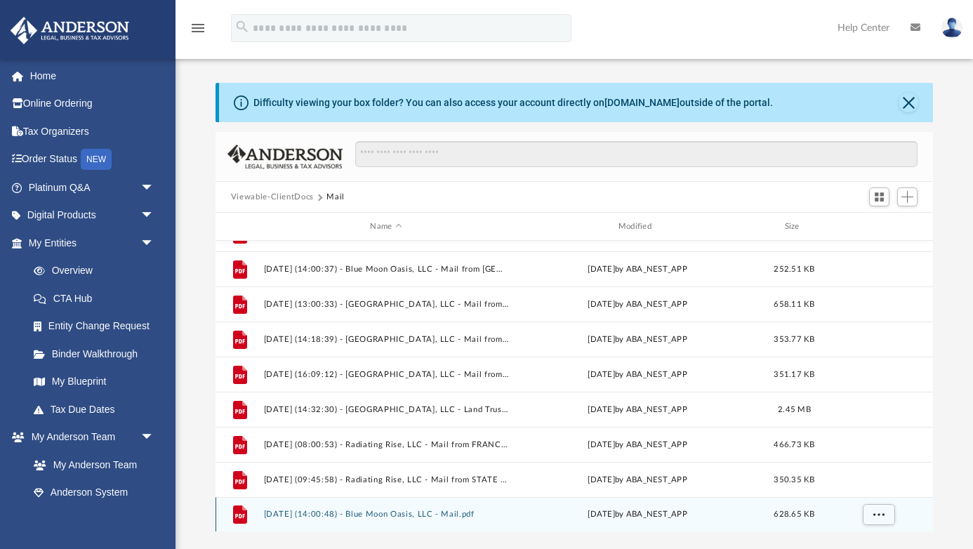
click at [451, 517] on button "[DATE] (14:00:48) - Blue Moon Oasis, LLC - Mail.pdf" at bounding box center [385, 514] width 245 height 9
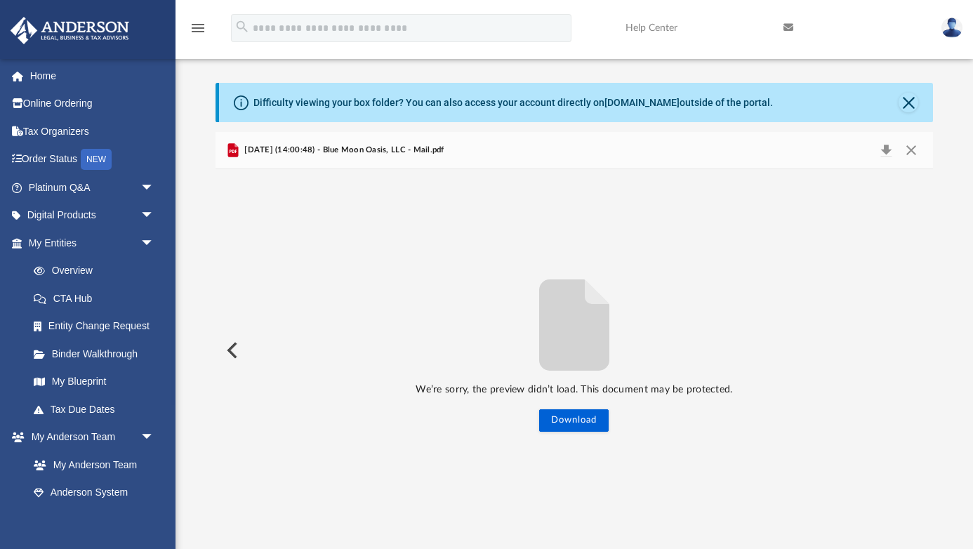
click at [231, 359] on button "Preview" at bounding box center [231, 350] width 31 height 39
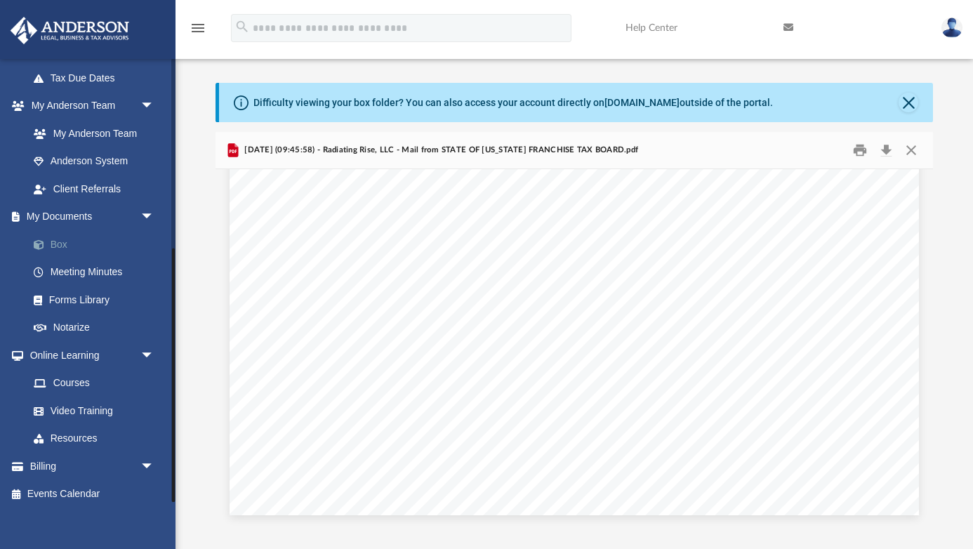
scroll to position [331, 0]
click at [72, 235] on link "Box" at bounding box center [98, 245] width 156 height 28
click at [58, 238] on link "Box" at bounding box center [98, 245] width 156 height 28
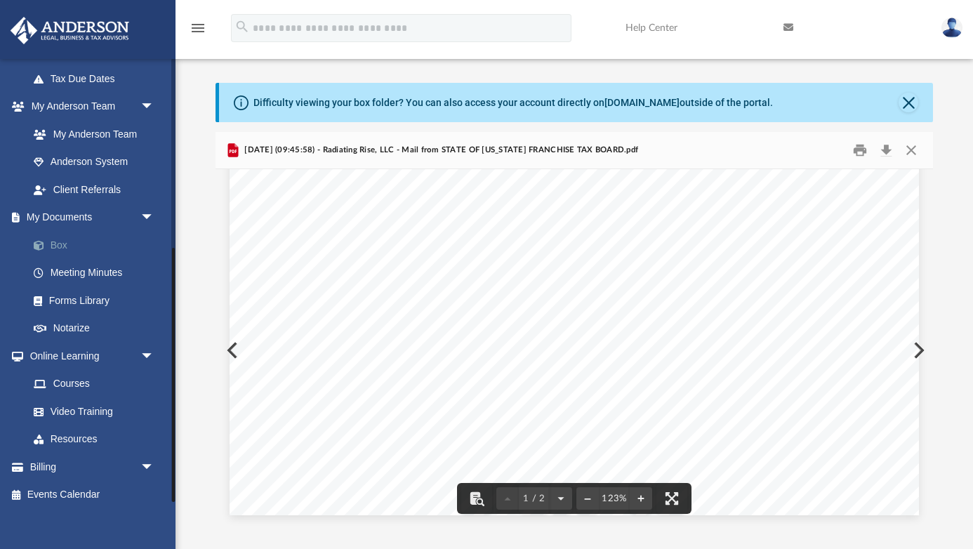
click at [111, 238] on link "Box" at bounding box center [98, 245] width 156 height 28
click at [200, 31] on icon "menu" at bounding box center [198, 28] width 17 height 17
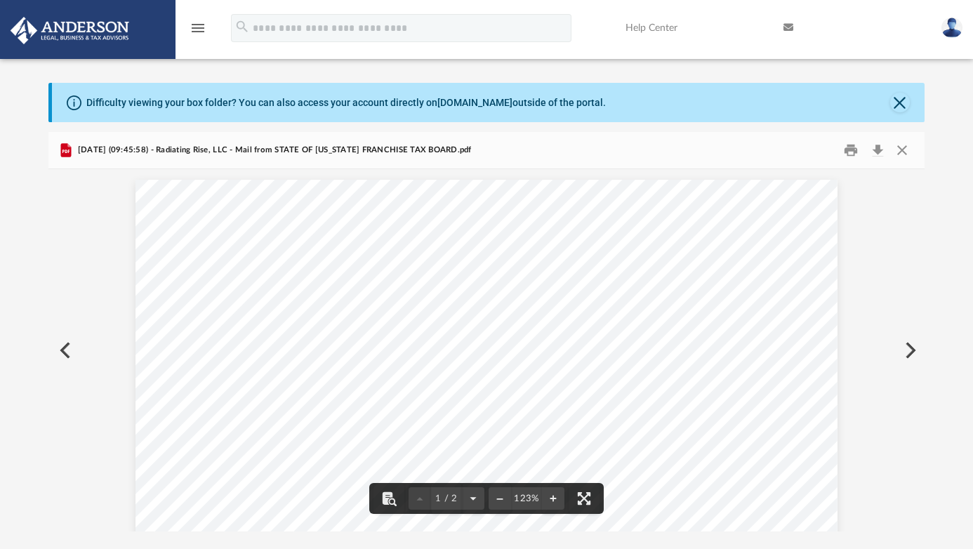
scroll to position [1, 1]
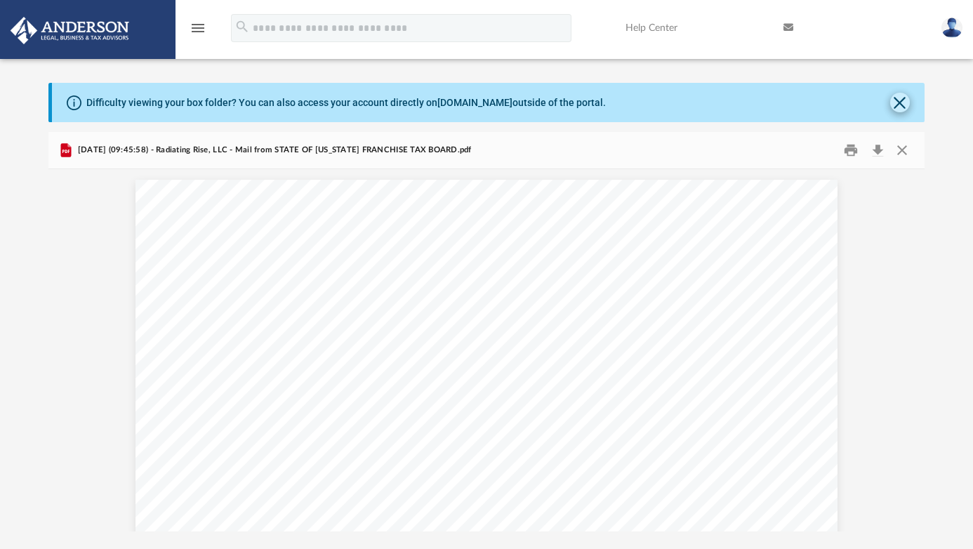
click at [896, 109] on button "Close" at bounding box center [900, 103] width 20 height 20
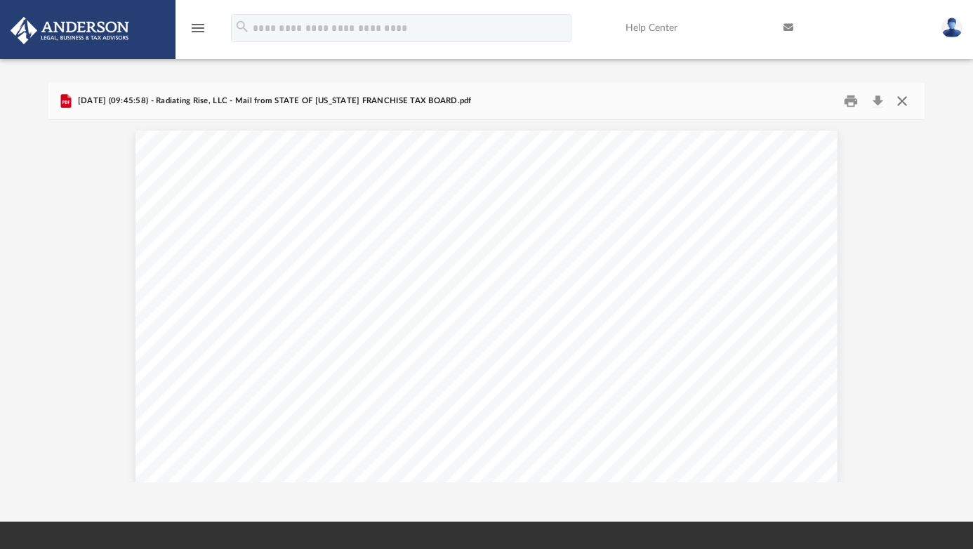
click at [899, 103] on button "Close" at bounding box center [901, 102] width 25 height 22
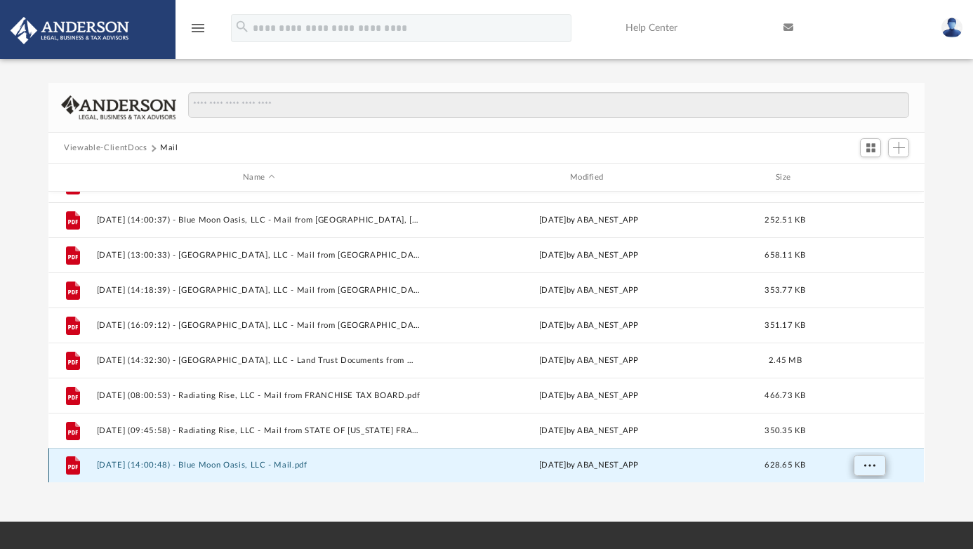
click at [878, 467] on button "More options" at bounding box center [870, 465] width 32 height 21
click at [859, 412] on li "Preview" at bounding box center [857, 413] width 41 height 15
